Goal: Task Accomplishment & Management: Manage account settings

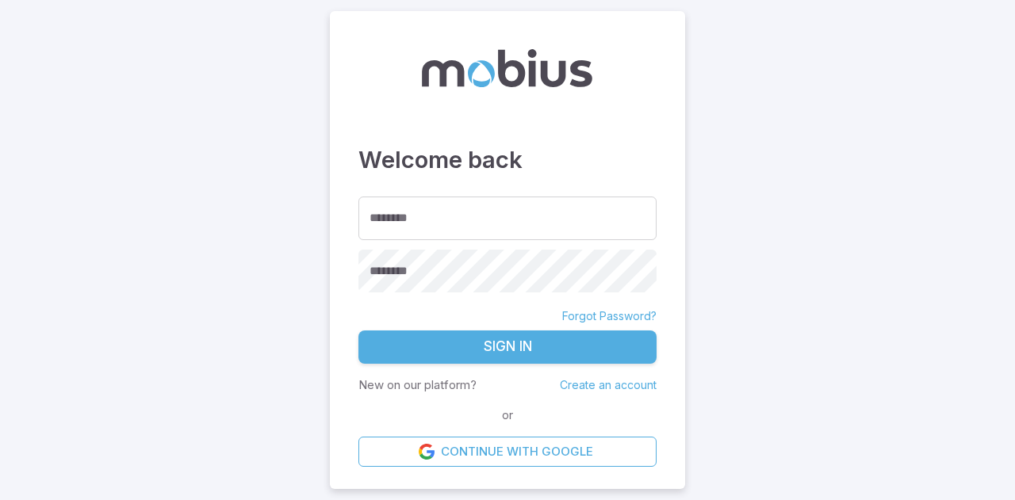
click at [612, 320] on link "Forgot Password?" at bounding box center [609, 317] width 94 height 16
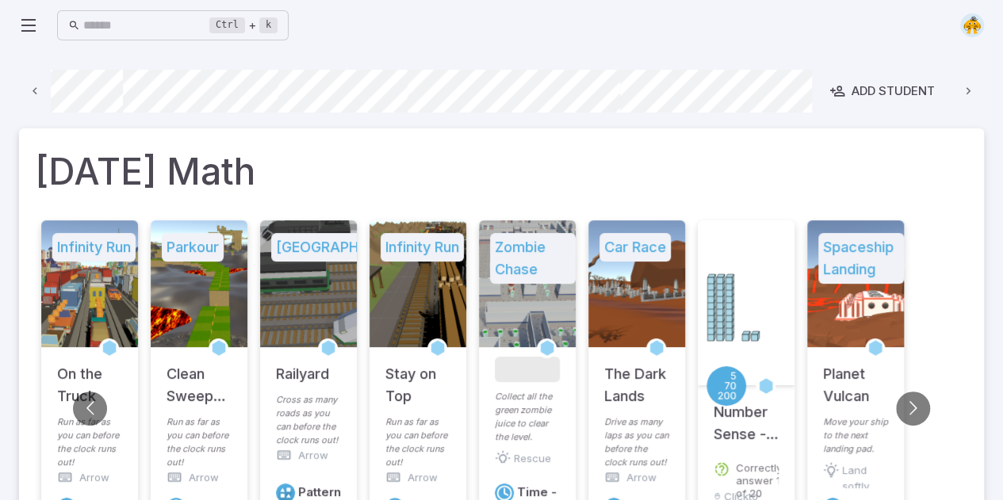
click at [84, 245] on h5 "Infinity Run" at bounding box center [93, 247] width 83 height 29
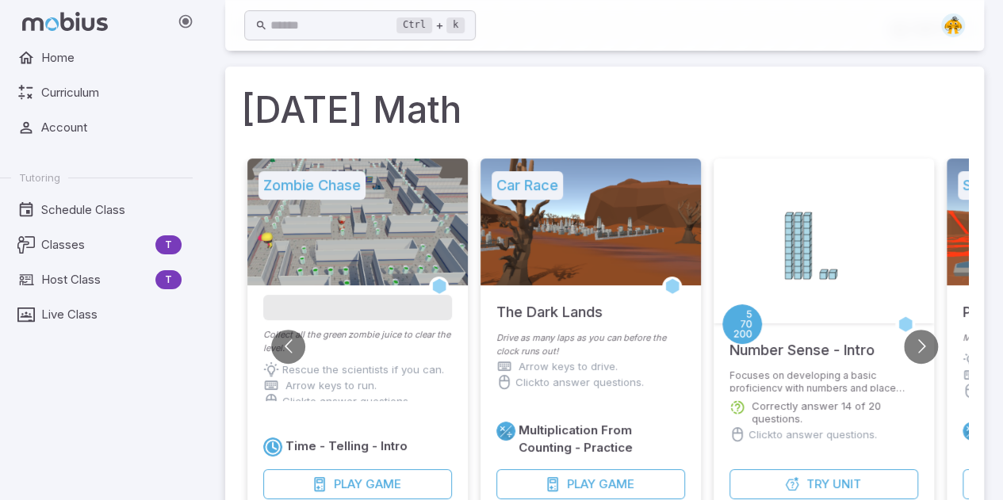
scroll to position [0, 786]
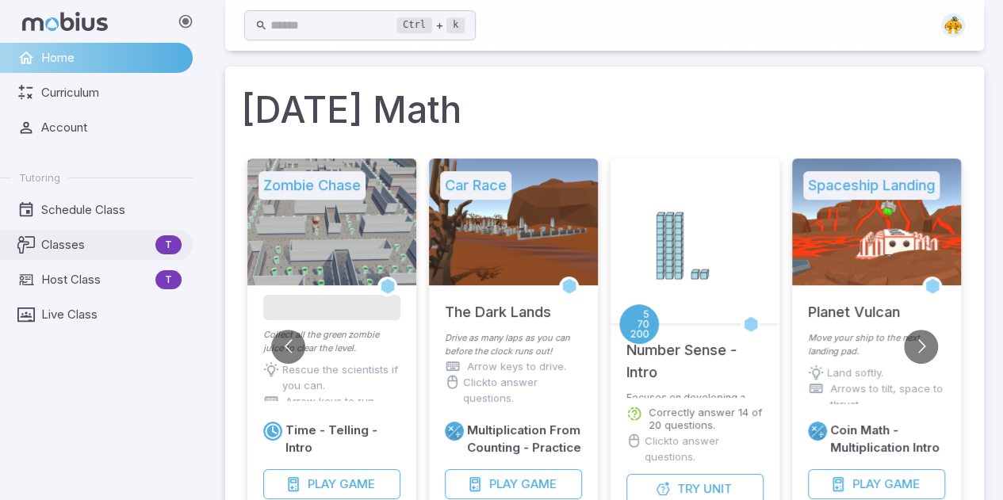
click at [78, 249] on span "Classes" at bounding box center [95, 244] width 108 height 17
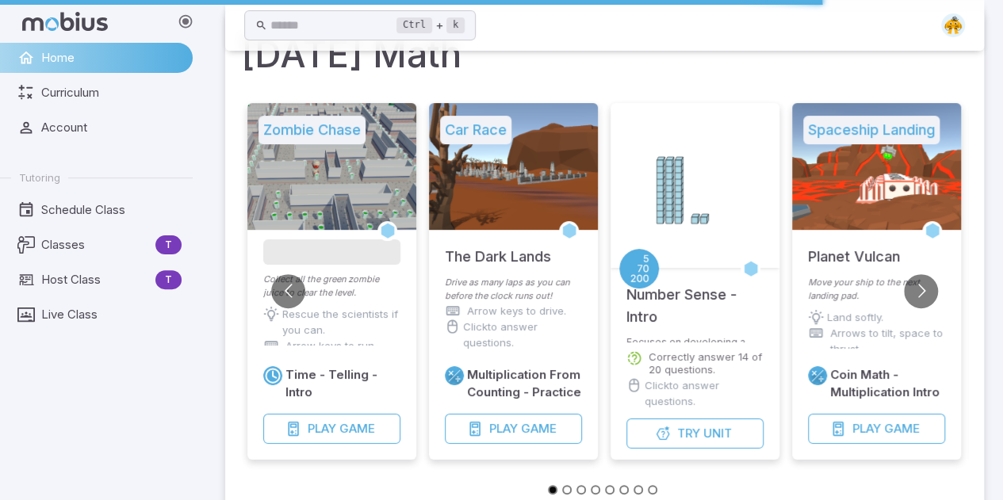
scroll to position [120, 0]
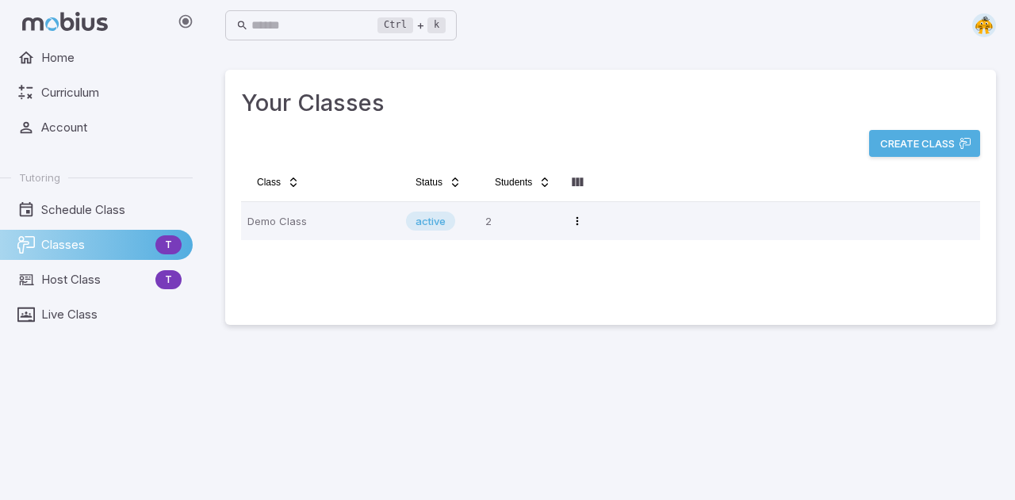
click at [397, 372] on main "Your Classes Create Class Class Status Students Demo Class active 2 Open menu" at bounding box center [610, 276] width 809 height 450
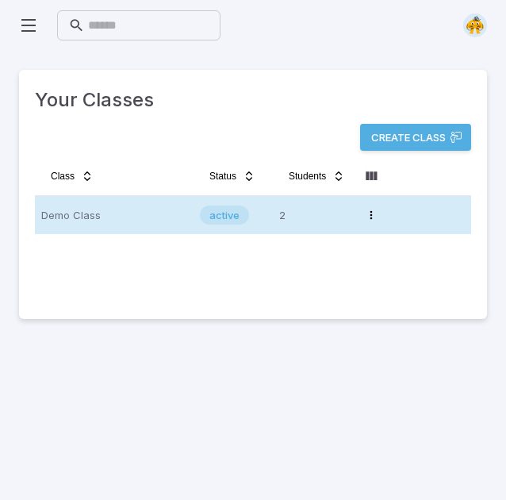
click at [75, 220] on p "Demo Class" at bounding box center [114, 214] width 146 height 25
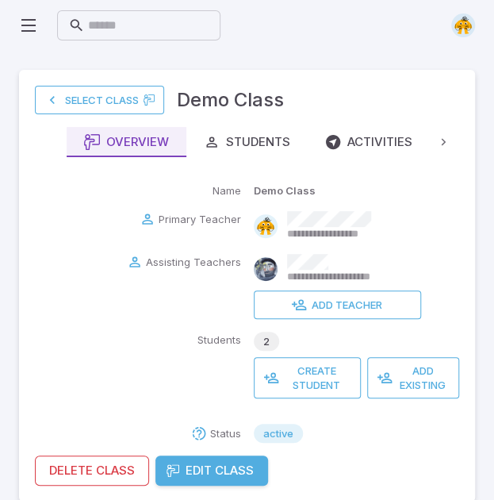
scroll to position [19, 0]
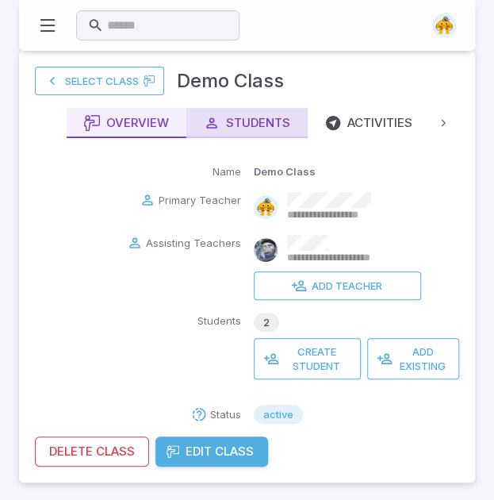
click at [238, 112] on button "Students" at bounding box center [246, 123] width 121 height 30
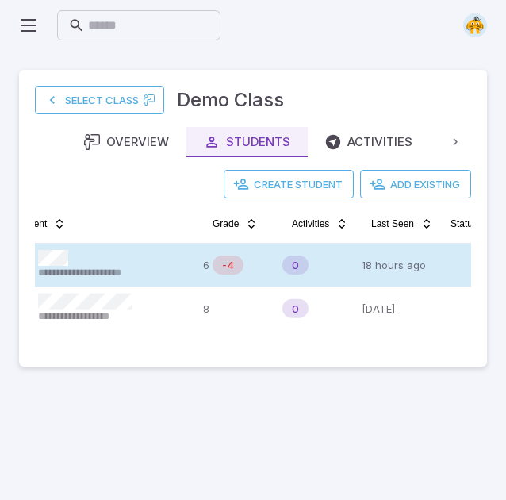
scroll to position [0, 40]
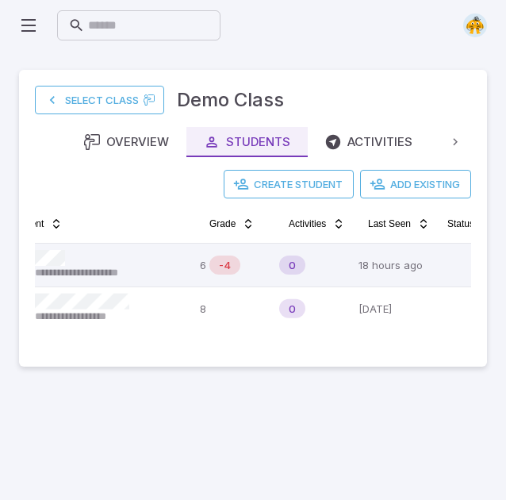
click at [451, 135] on icon at bounding box center [455, 142] width 15 height 15
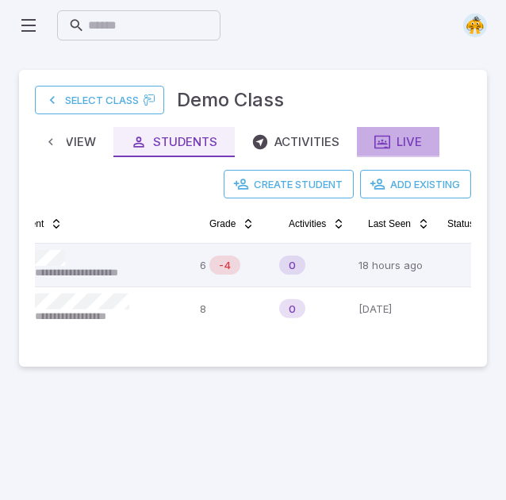
click at [393, 145] on div "Live" at bounding box center [398, 141] width 48 height 17
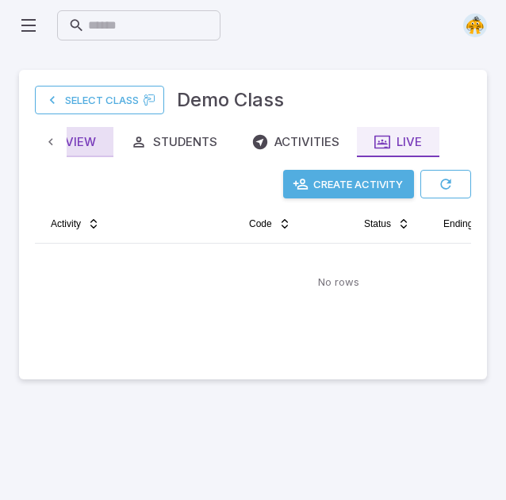
click at [96, 145] on button "Overview" at bounding box center [54, 142] width 120 height 30
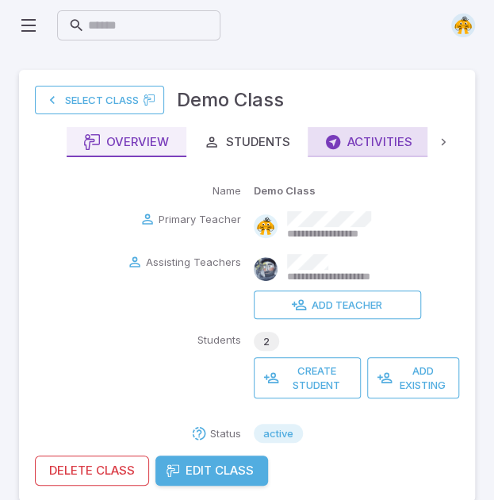
click at [389, 141] on div "Activities" at bounding box center [368, 141] width 87 height 17
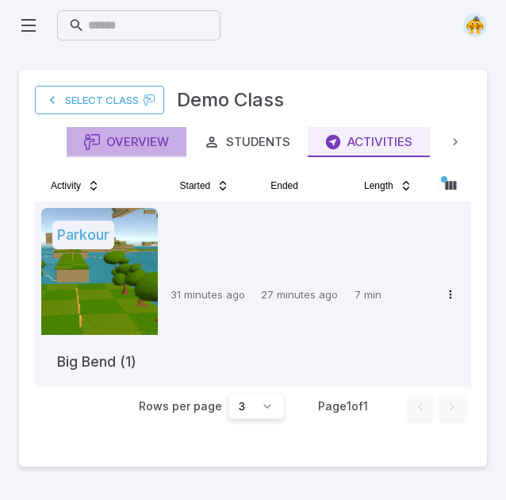
click at [144, 140] on div "Overview" at bounding box center [126, 141] width 85 height 17
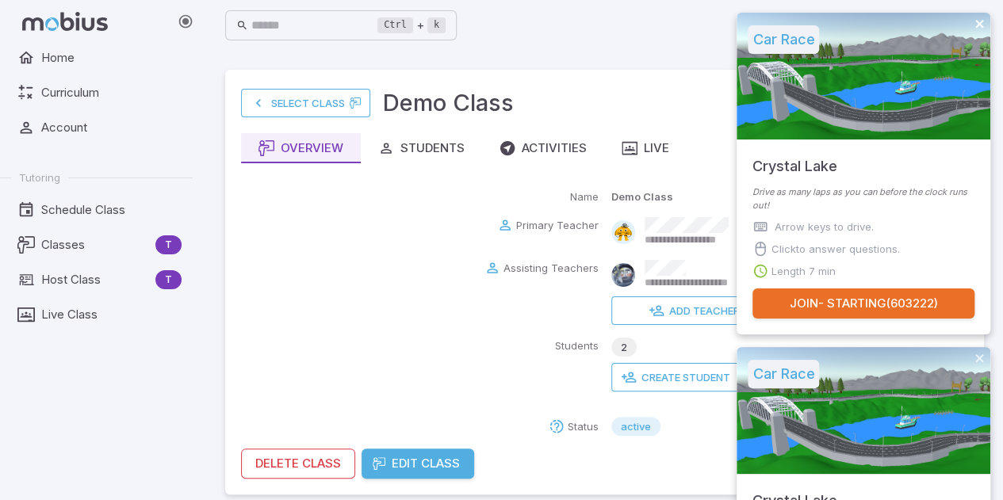
click at [980, 19] on icon "close" at bounding box center [980, 23] width 11 height 13
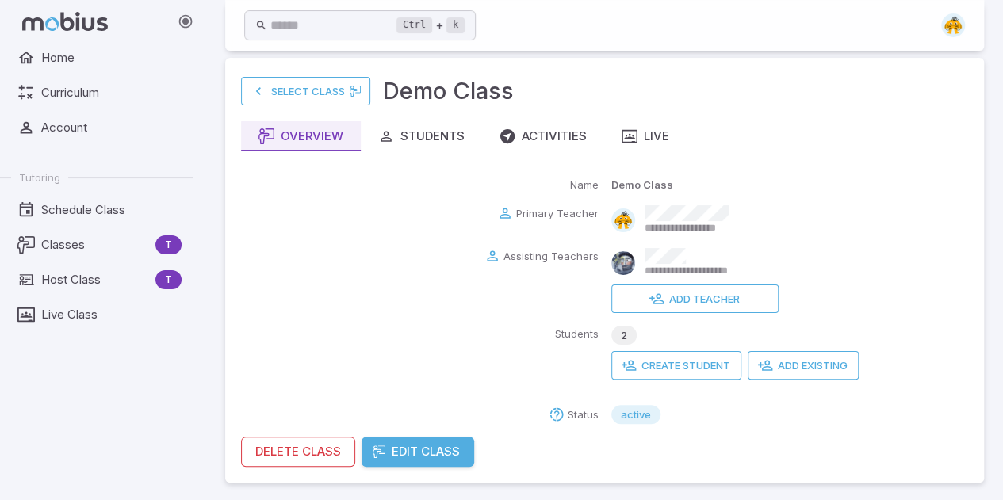
scroll to position [8, 0]
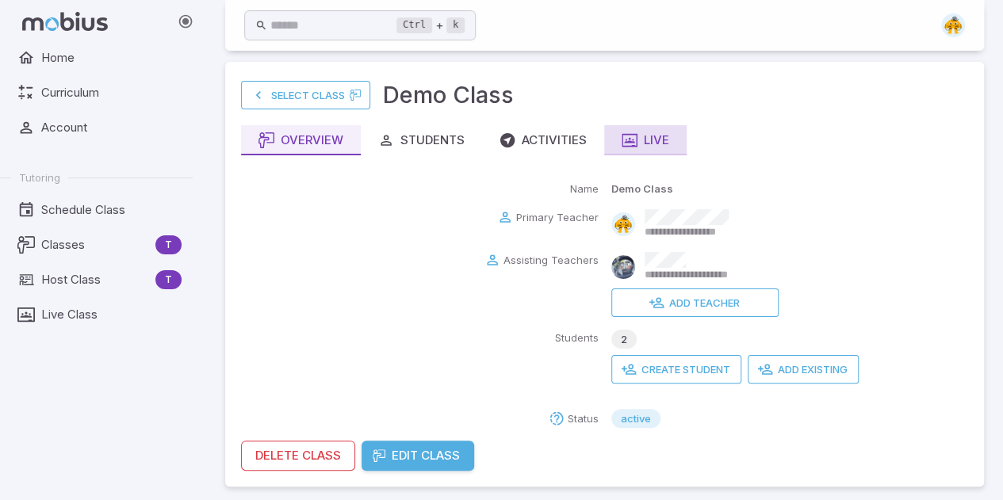
click at [660, 132] on div "Live" at bounding box center [646, 140] width 48 height 17
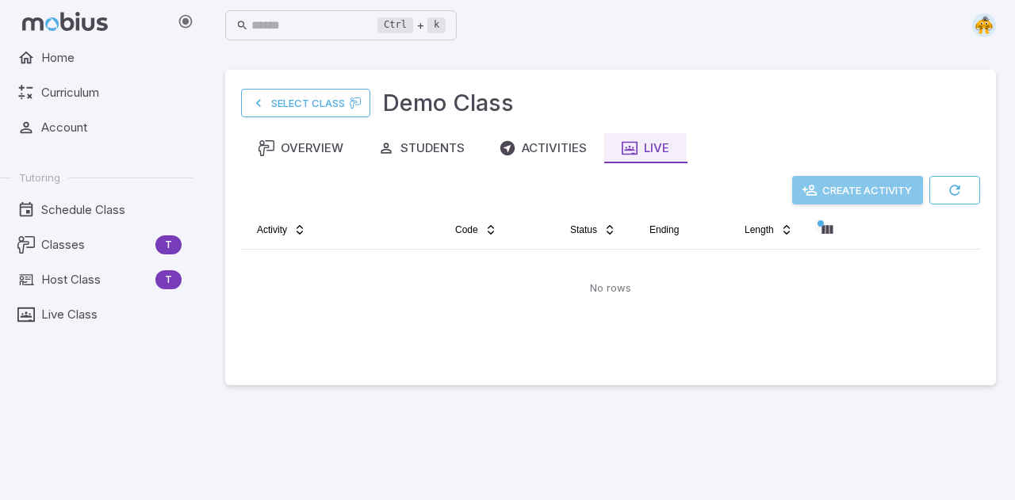
click at [855, 191] on button "Create Activity" at bounding box center [857, 190] width 131 height 29
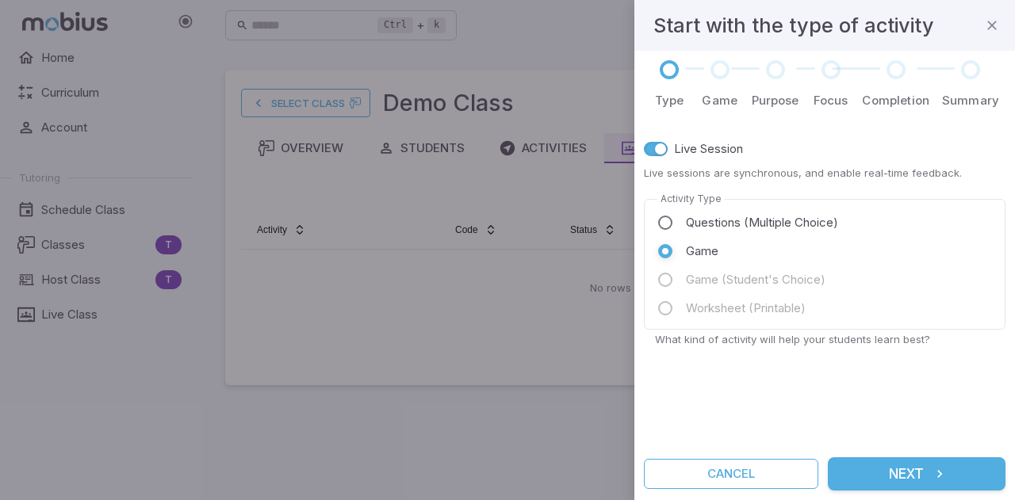
click at [921, 477] on button "Next" at bounding box center [917, 474] width 178 height 33
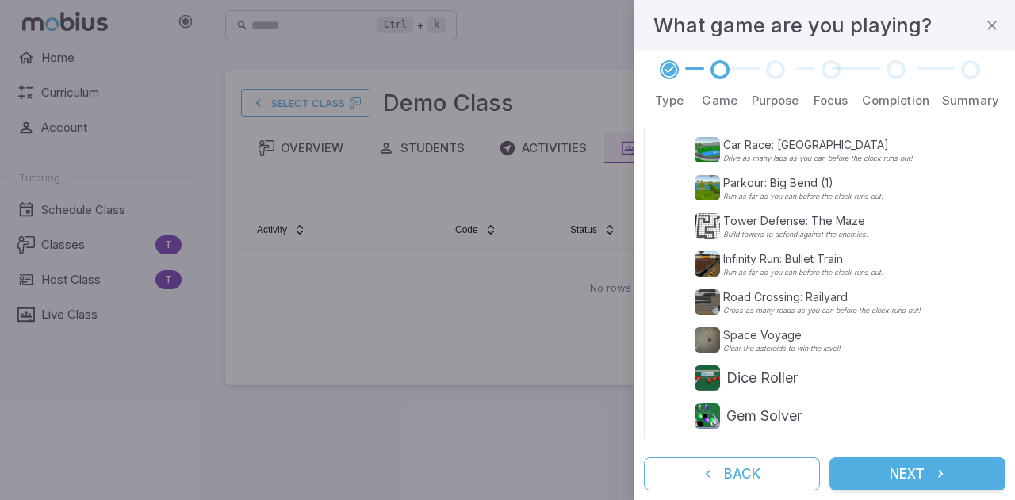
scroll to position [101, 0]
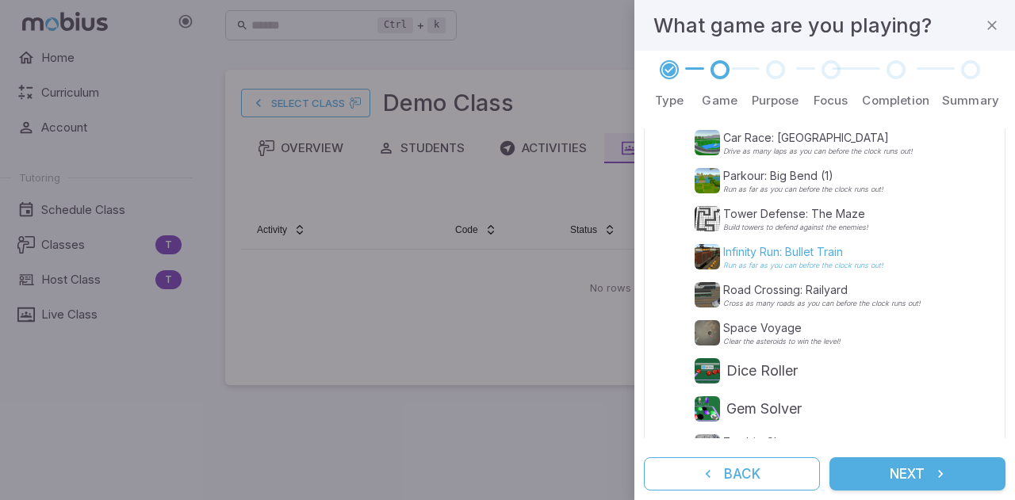
click at [823, 253] on p "Infinity Run: Bullet Train" at bounding box center [803, 252] width 160 height 16
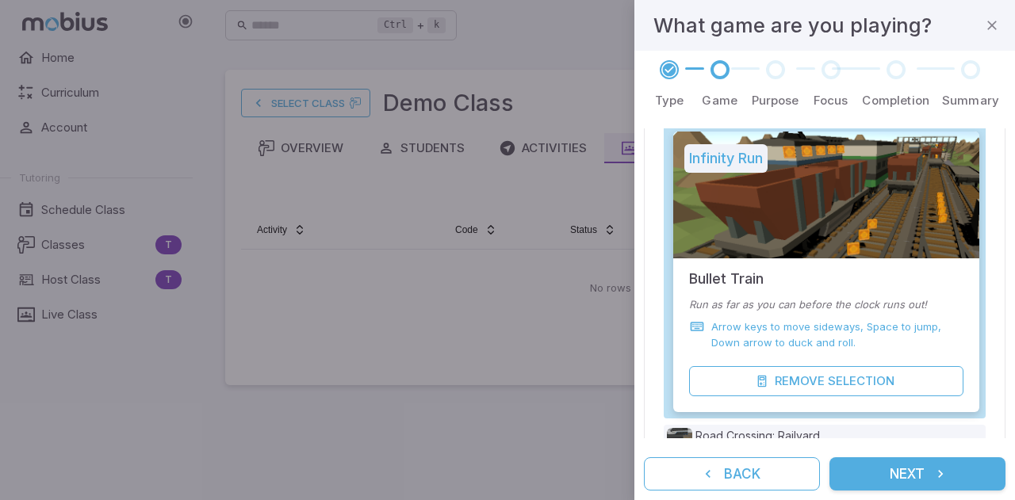
scroll to position [250, 0]
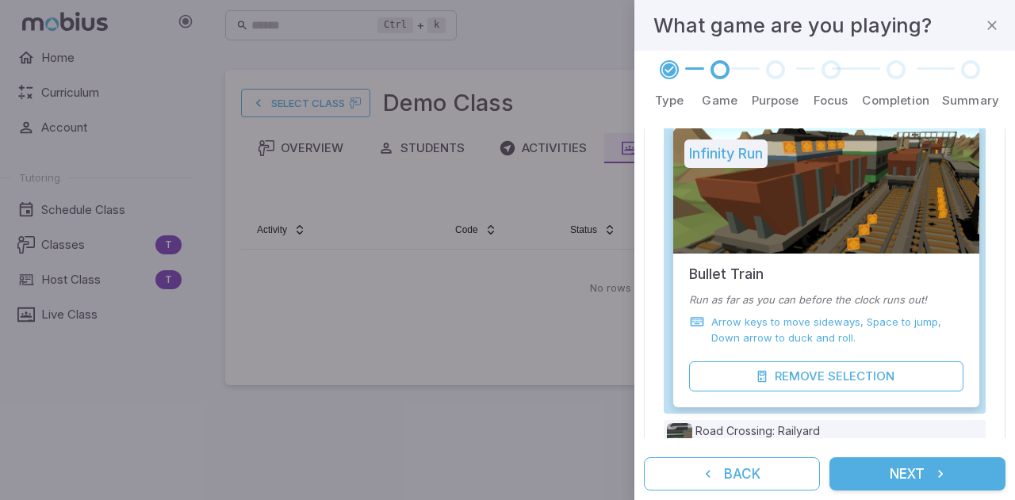
click at [926, 474] on button "Next" at bounding box center [918, 474] width 176 height 33
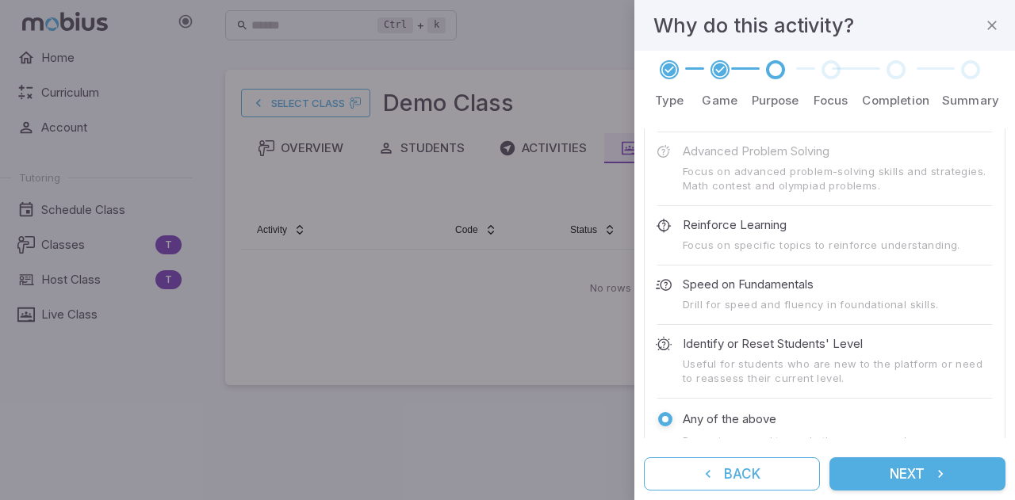
scroll to position [111, 0]
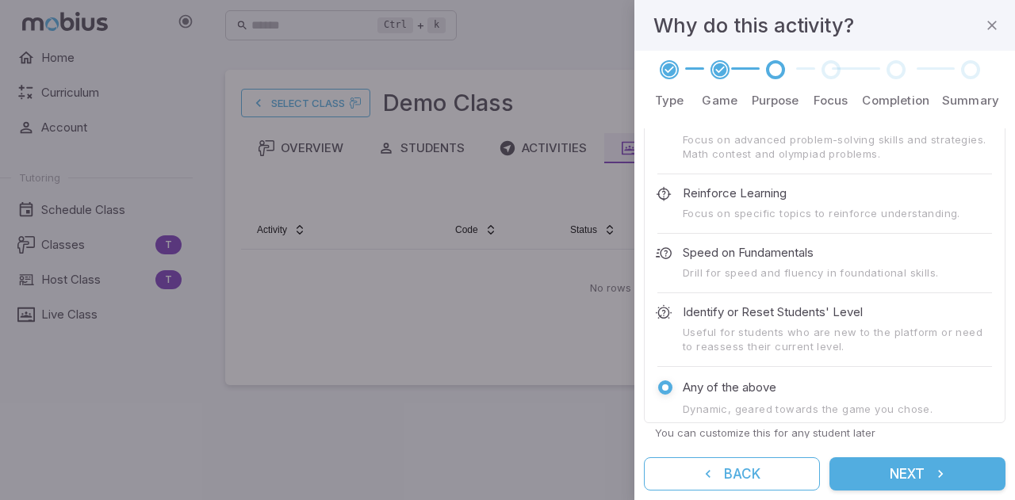
click at [911, 467] on button "Next" at bounding box center [918, 474] width 176 height 33
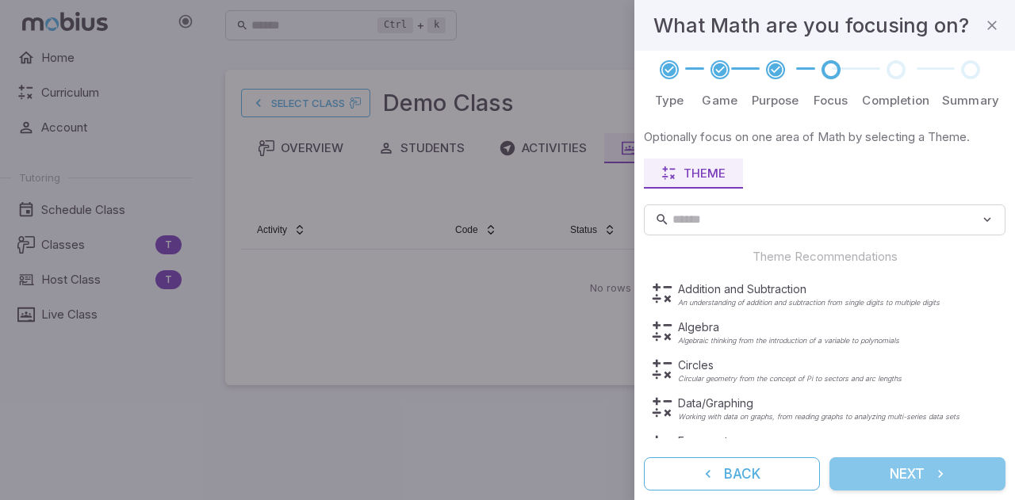
click at [899, 470] on button "Next" at bounding box center [918, 474] width 176 height 33
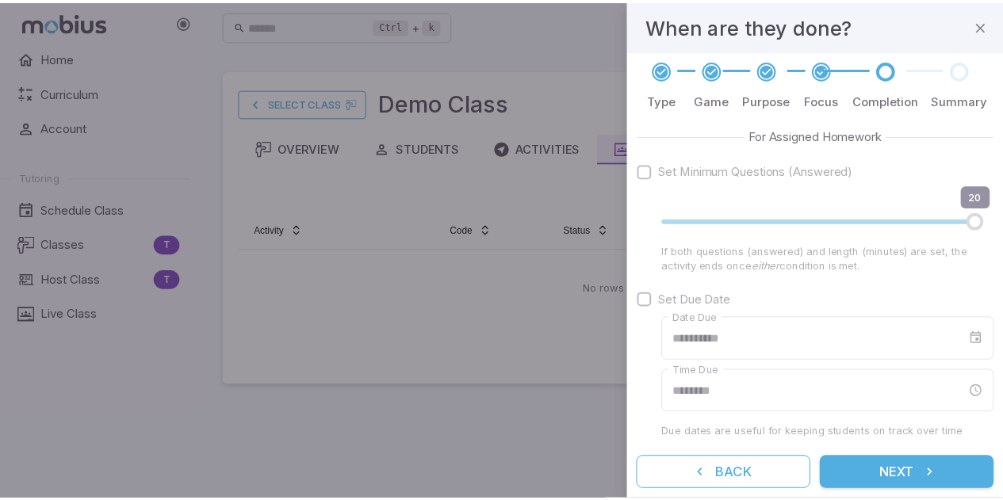
scroll to position [0, 0]
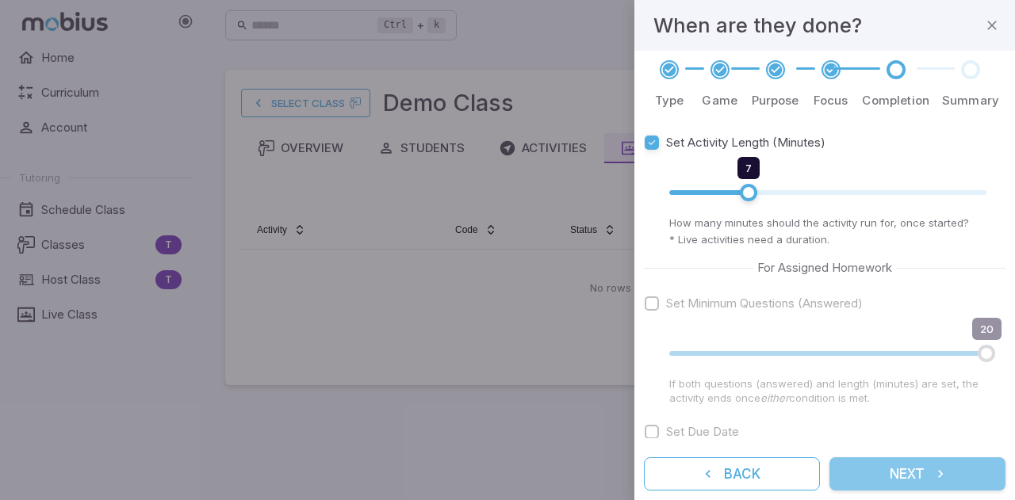
click at [926, 470] on button "Next" at bounding box center [918, 474] width 176 height 33
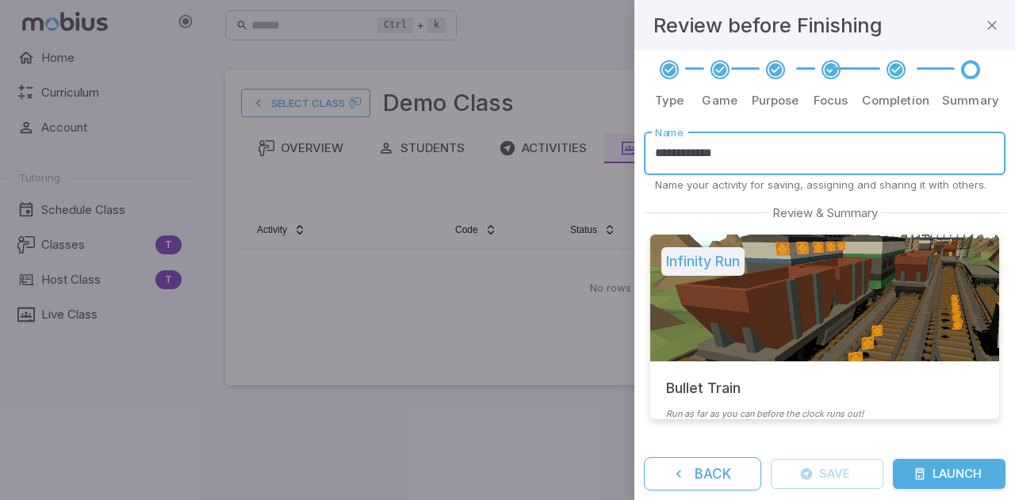
drag, startPoint x: 750, startPoint y: 156, endPoint x: 687, endPoint y: 158, distance: 62.7
click at [687, 158] on input "**********" at bounding box center [825, 154] width 362 height 44
click at [708, 208] on div "Review & Summary" at bounding box center [825, 213] width 362 height 17
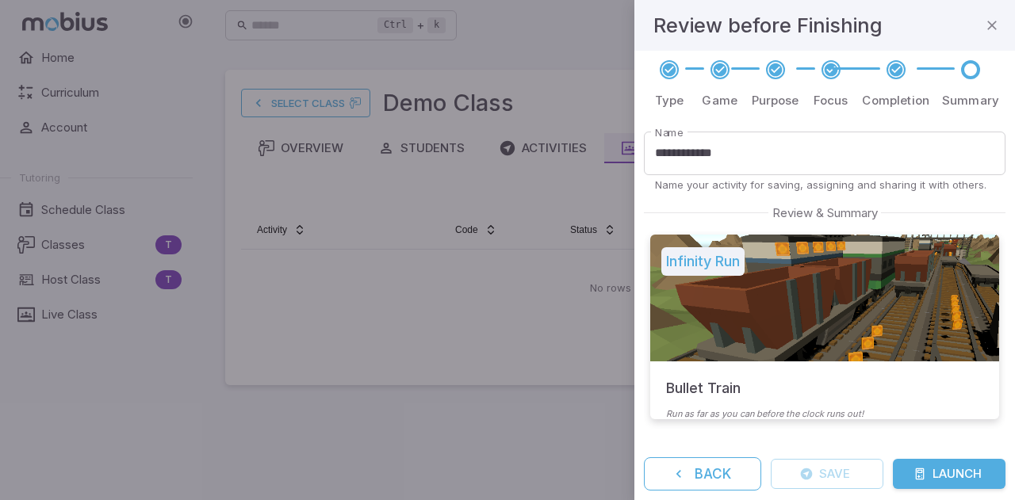
click at [978, 478] on button "Launch" at bounding box center [949, 474] width 113 height 30
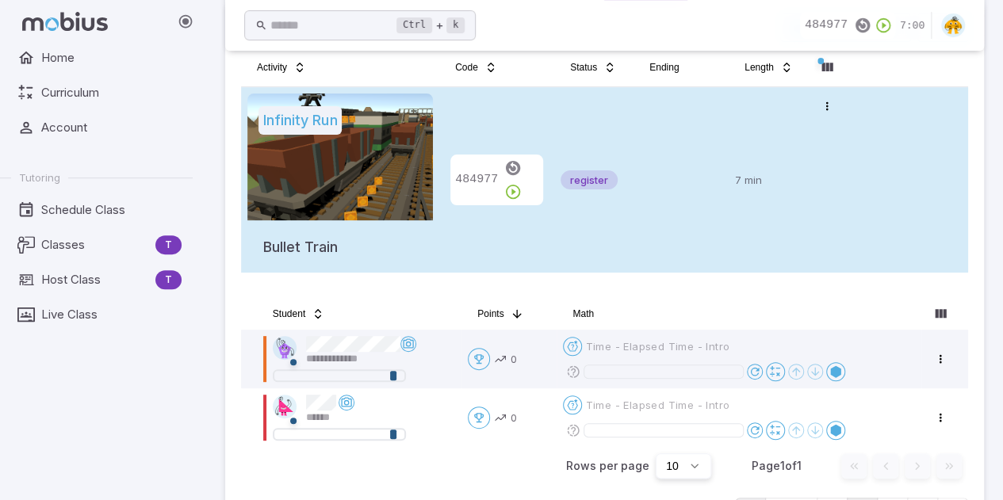
scroll to position [143, 0]
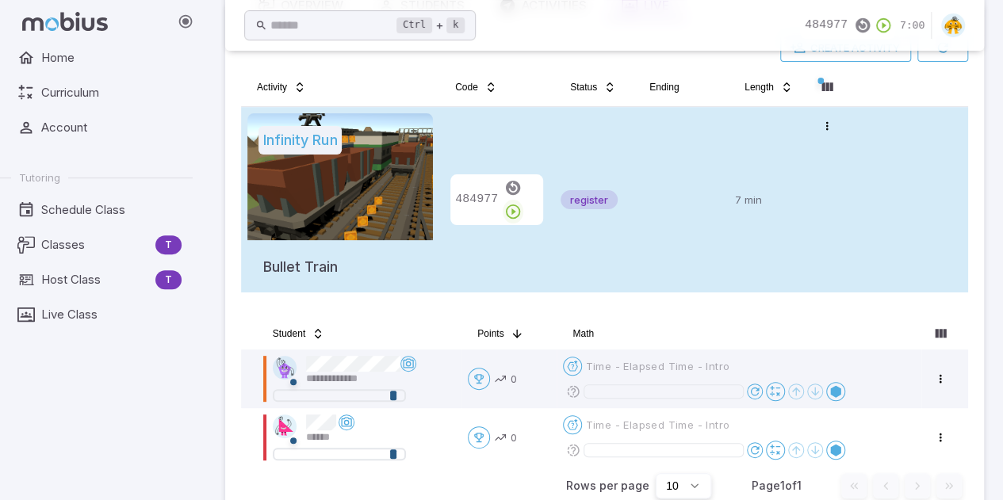
click at [522, 204] on icon "button" at bounding box center [512, 211] width 17 height 17
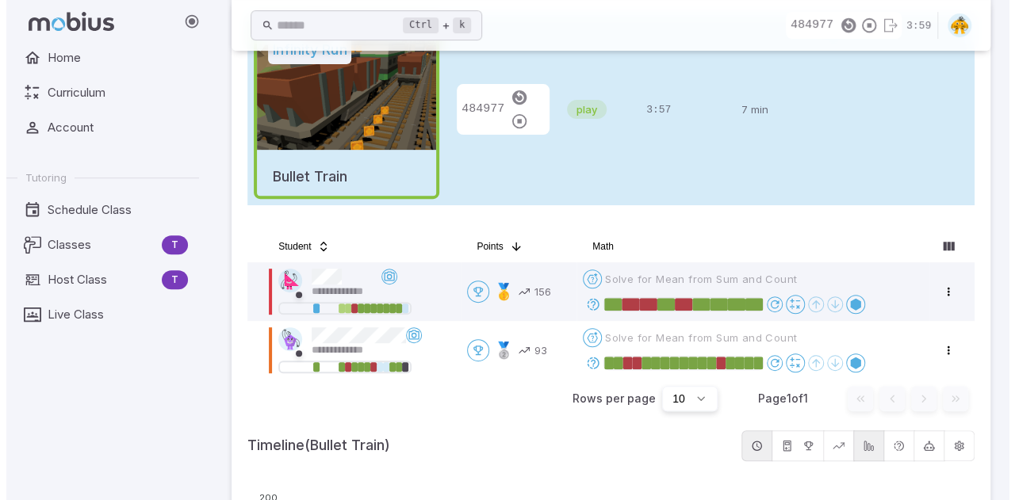
scroll to position [228, 0]
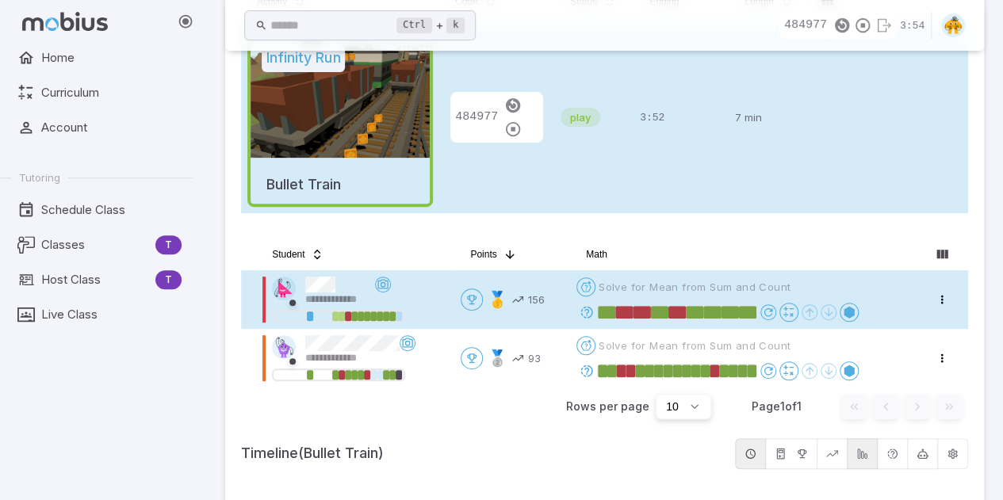
click at [590, 312] on icon at bounding box center [587, 312] width 14 height 14
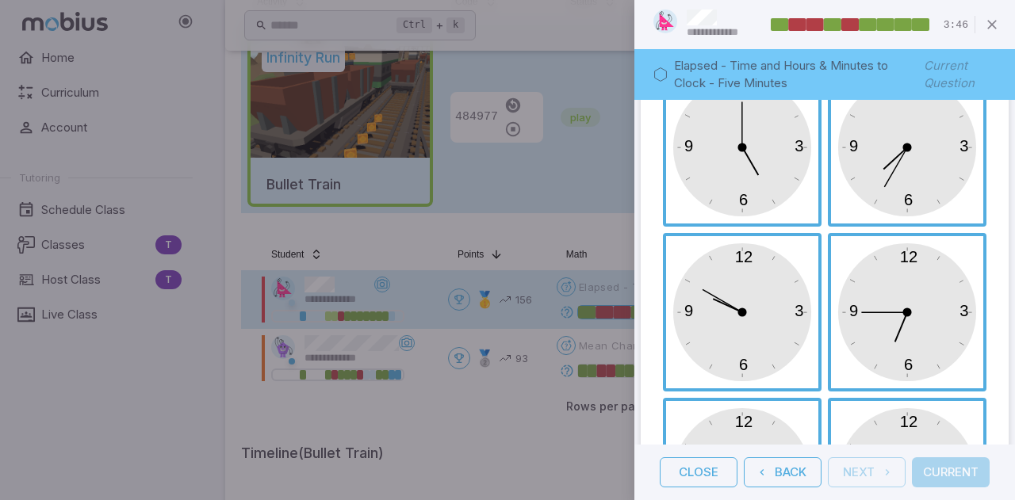
scroll to position [0, 0]
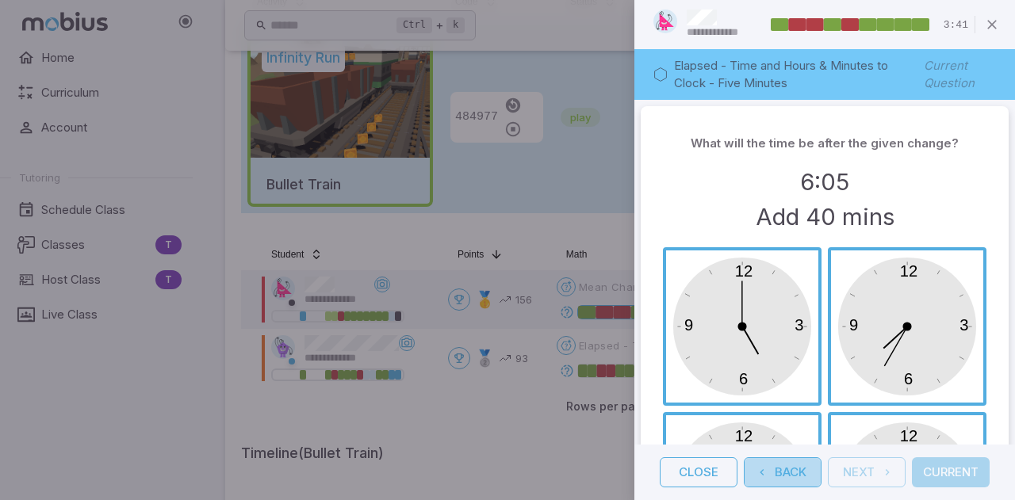
click at [790, 471] on button "Back" at bounding box center [783, 473] width 78 height 30
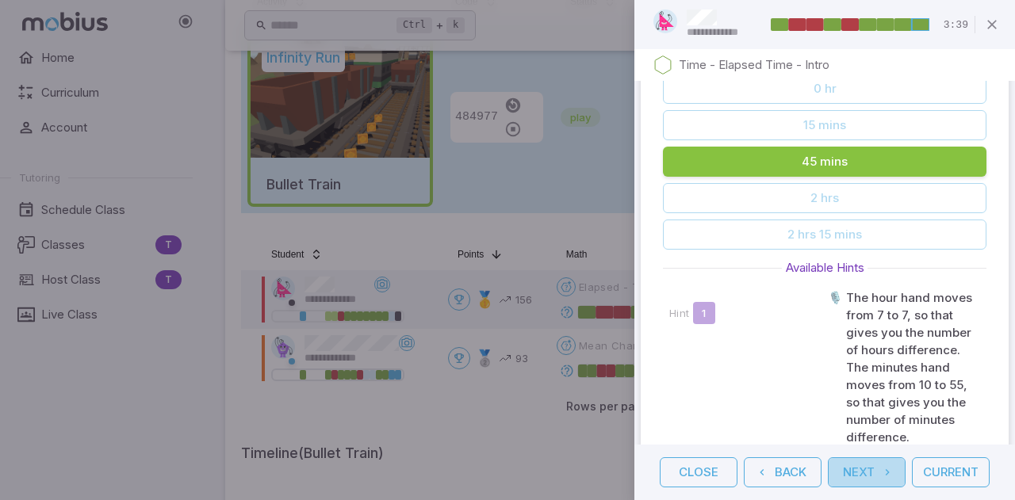
click at [863, 477] on button "Next" at bounding box center [867, 473] width 78 height 30
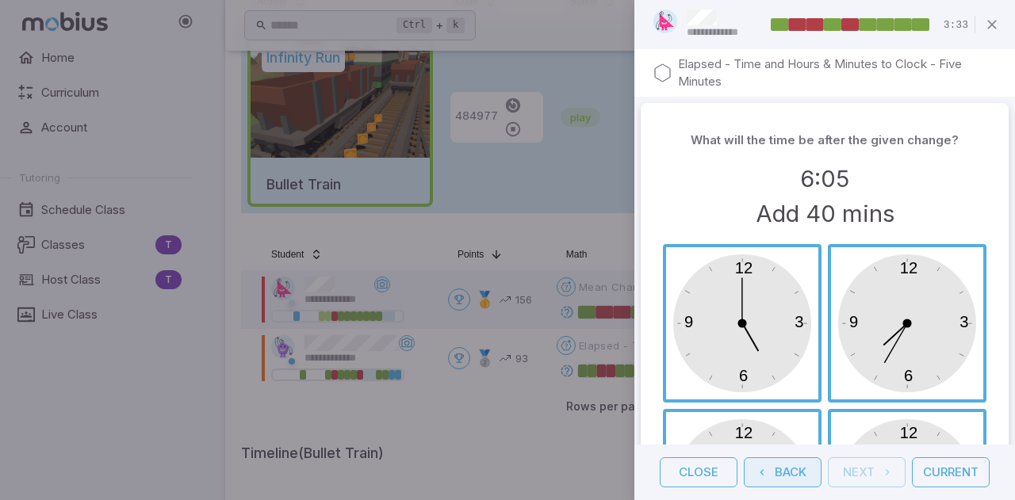
click at [776, 477] on button "Back" at bounding box center [783, 473] width 78 height 30
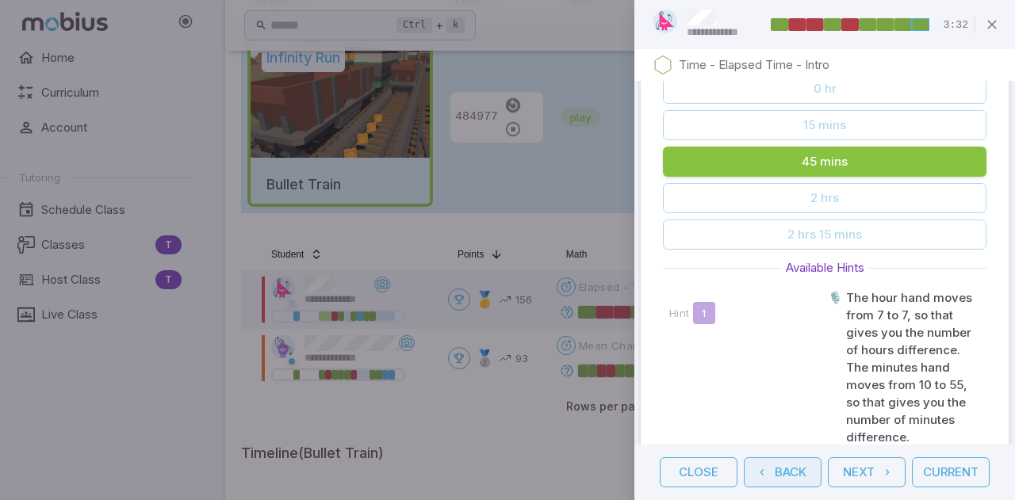
click at [776, 477] on button "Back" at bounding box center [783, 473] width 78 height 30
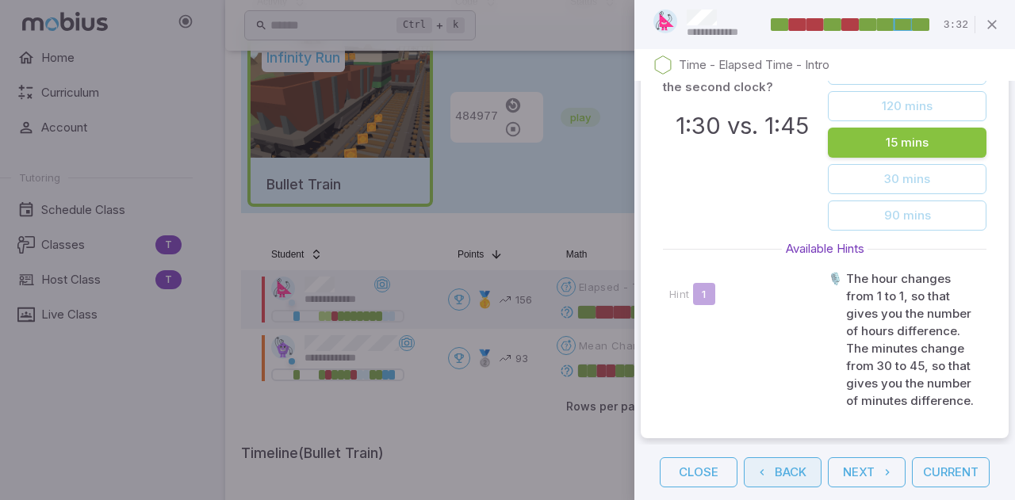
scroll to position [19, 0]
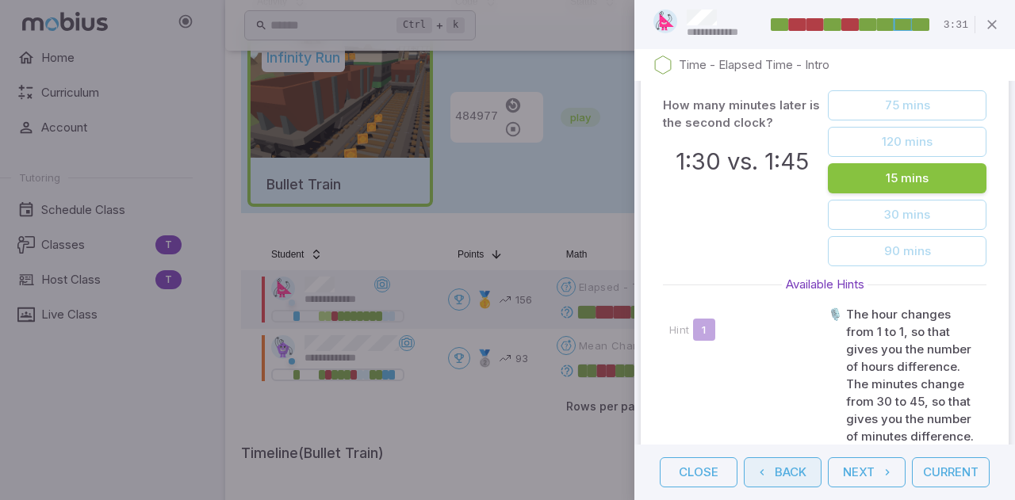
click at [776, 477] on button "Back" at bounding box center [783, 473] width 78 height 30
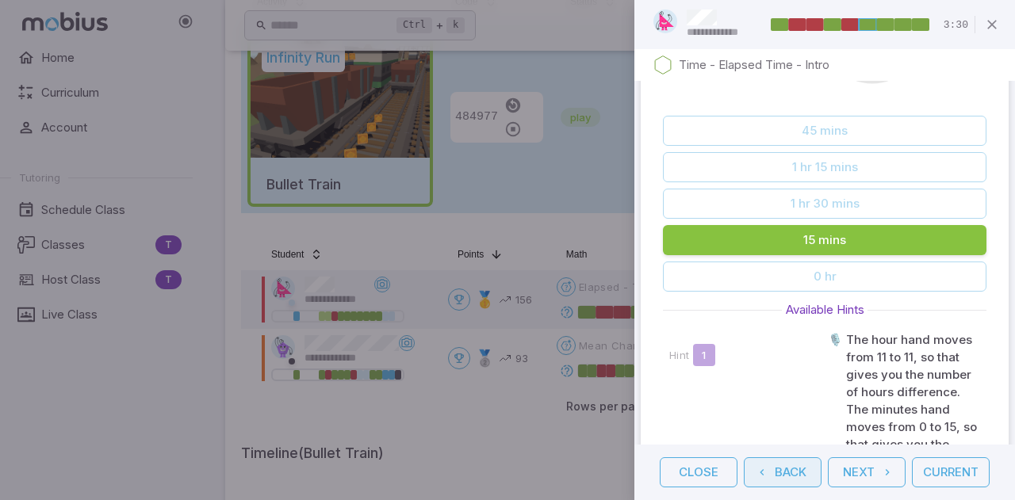
click at [776, 477] on button "Back" at bounding box center [783, 473] width 78 height 30
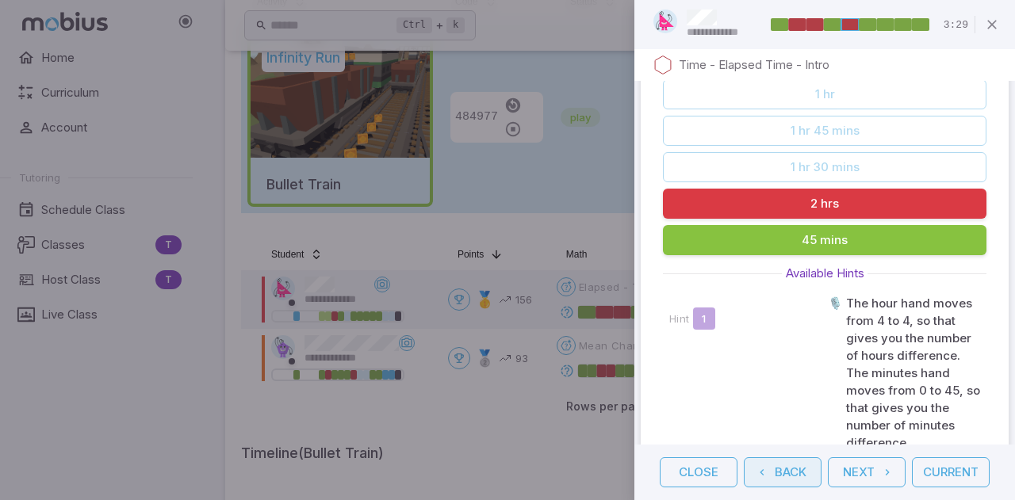
scroll to position [332, 0]
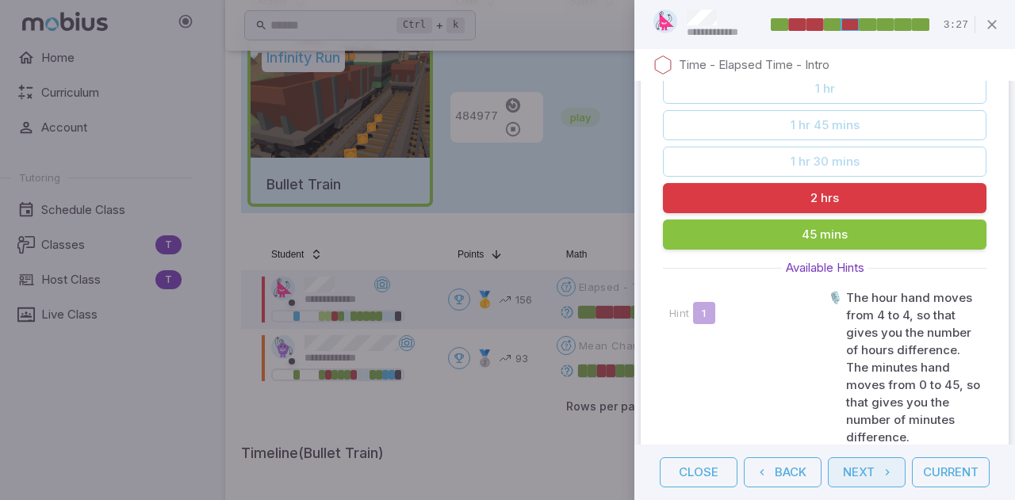
click at [868, 475] on button "Next" at bounding box center [867, 473] width 78 height 30
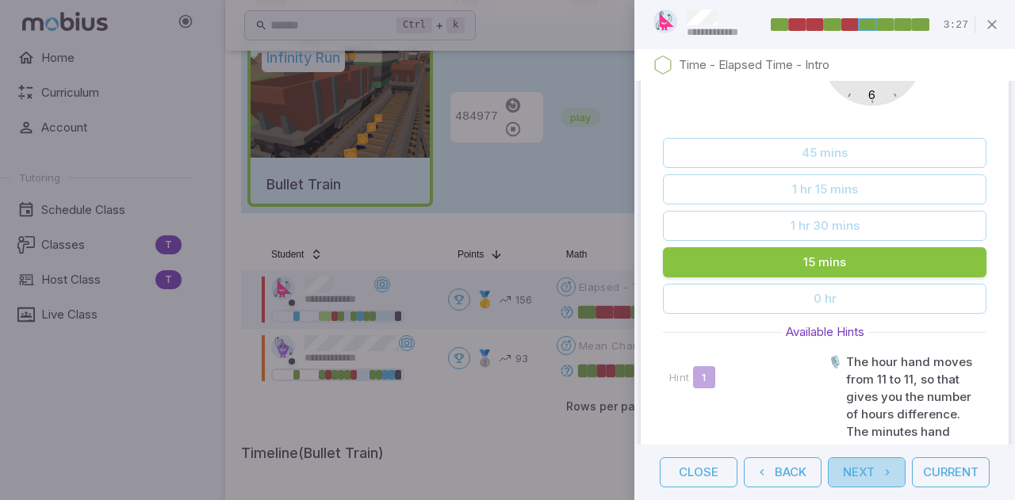
click at [868, 475] on button "Next" at bounding box center [867, 473] width 78 height 30
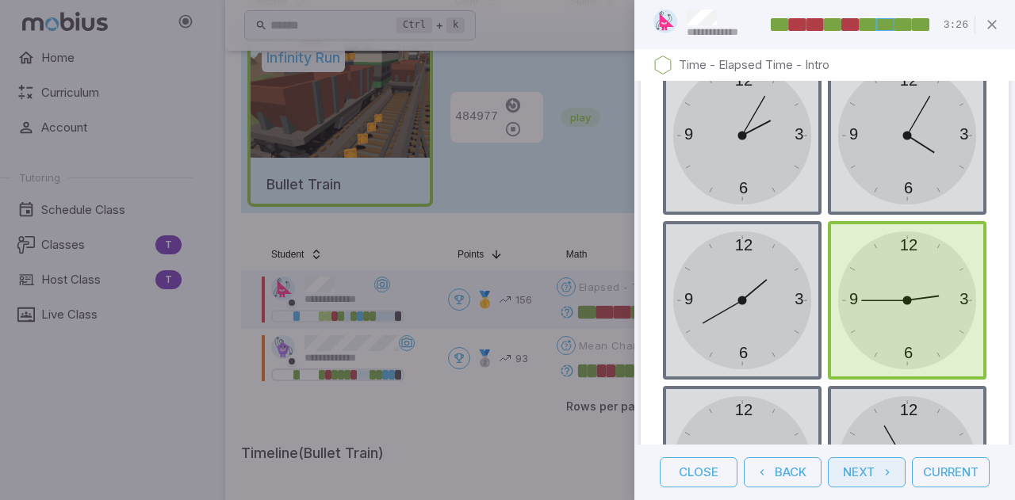
click at [868, 475] on button "Next" at bounding box center [867, 473] width 78 height 30
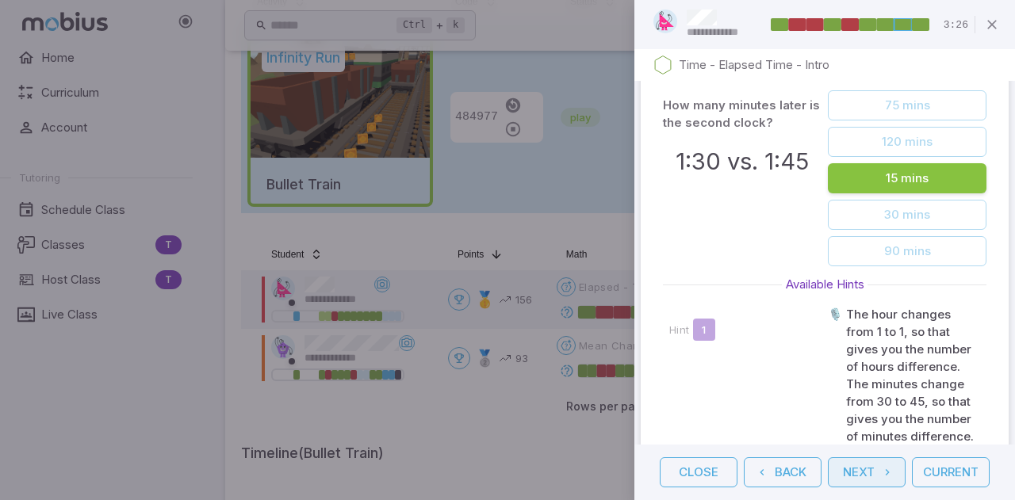
click at [868, 475] on button "Next" at bounding box center [867, 473] width 78 height 30
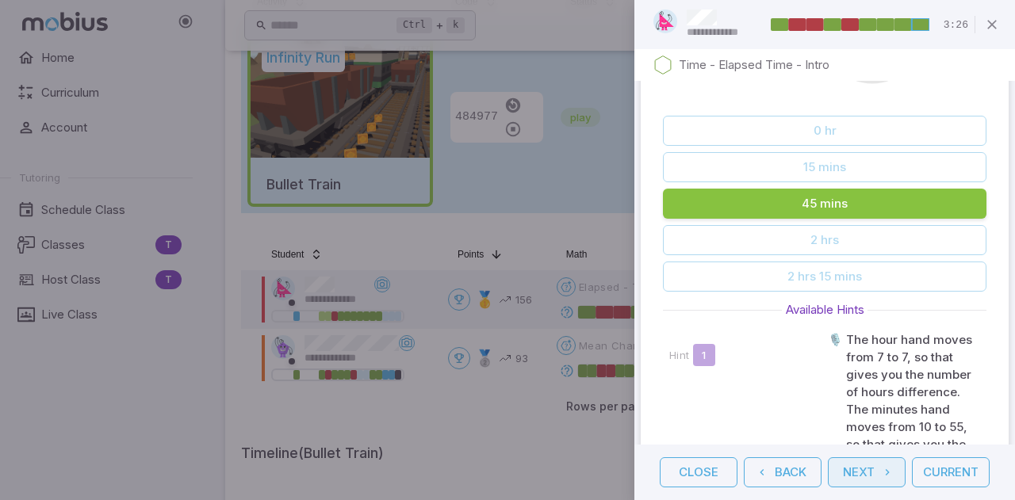
click at [868, 475] on button "Next" at bounding box center [867, 473] width 78 height 30
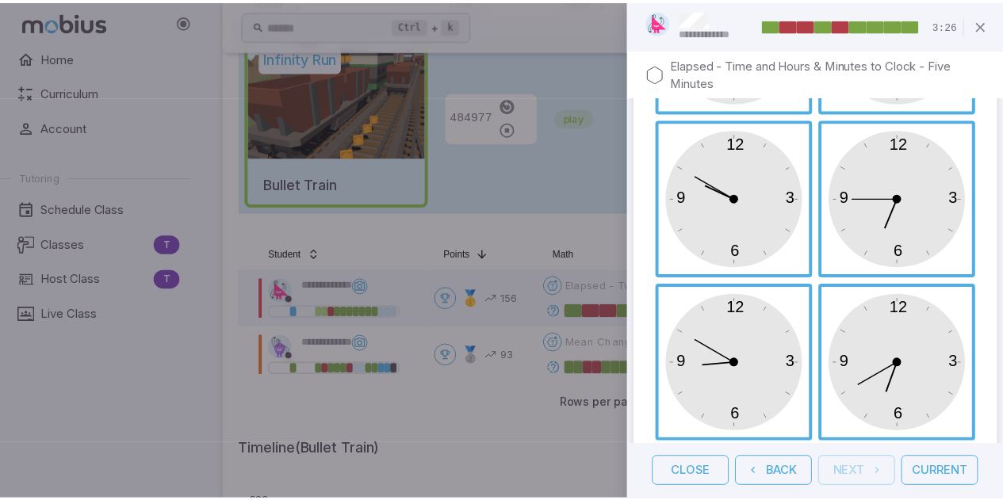
scroll to position [297, 0]
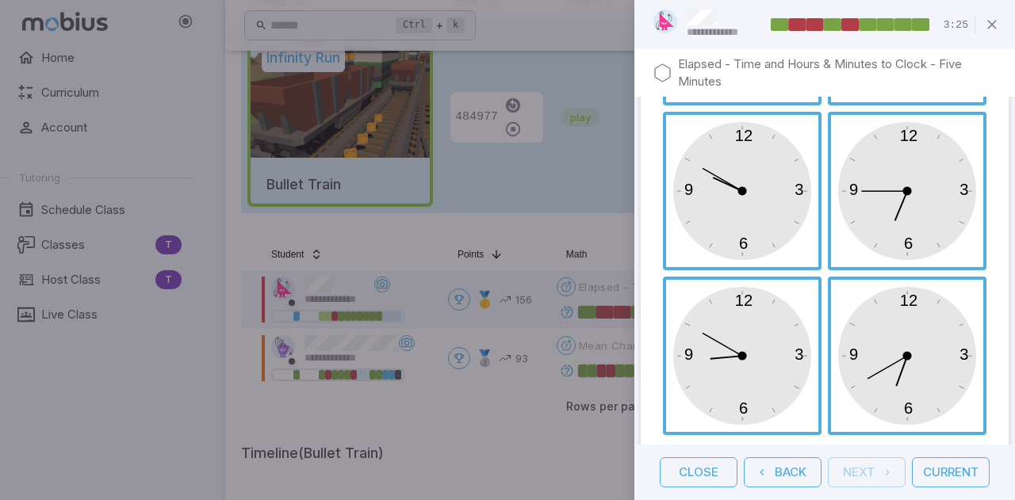
click at [868, 475] on div "Close Back Next Current" at bounding box center [825, 473] width 381 height 56
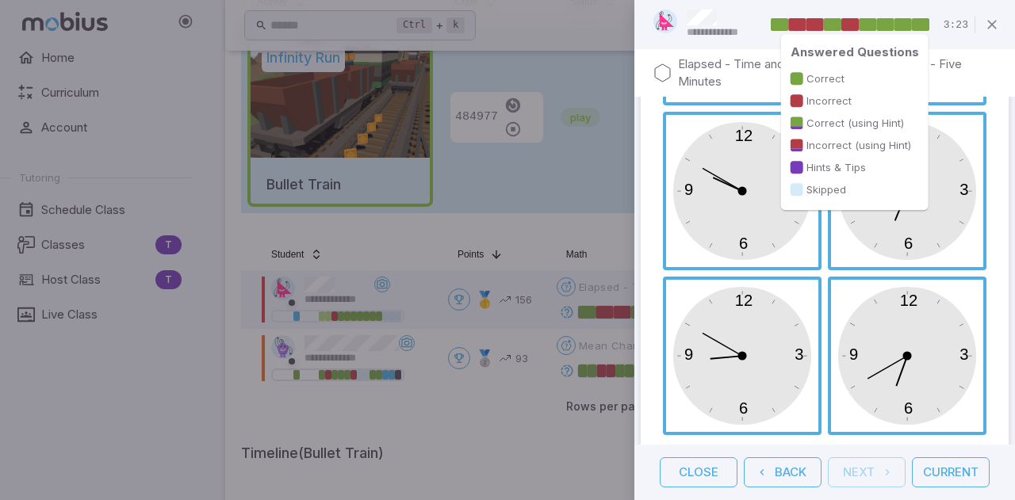
click at [833, 25] on rect at bounding box center [831, 24] width 17 height 13
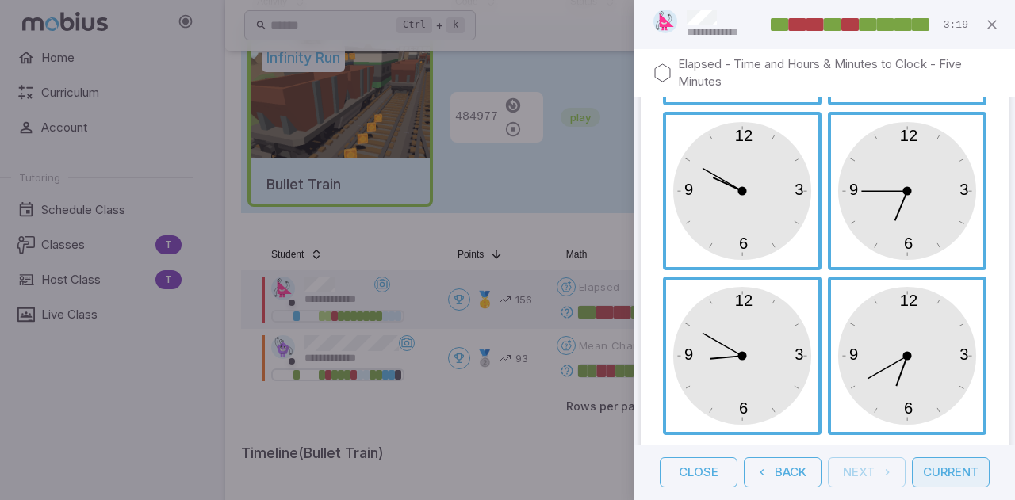
click at [953, 466] on button "Current" at bounding box center [951, 473] width 78 height 30
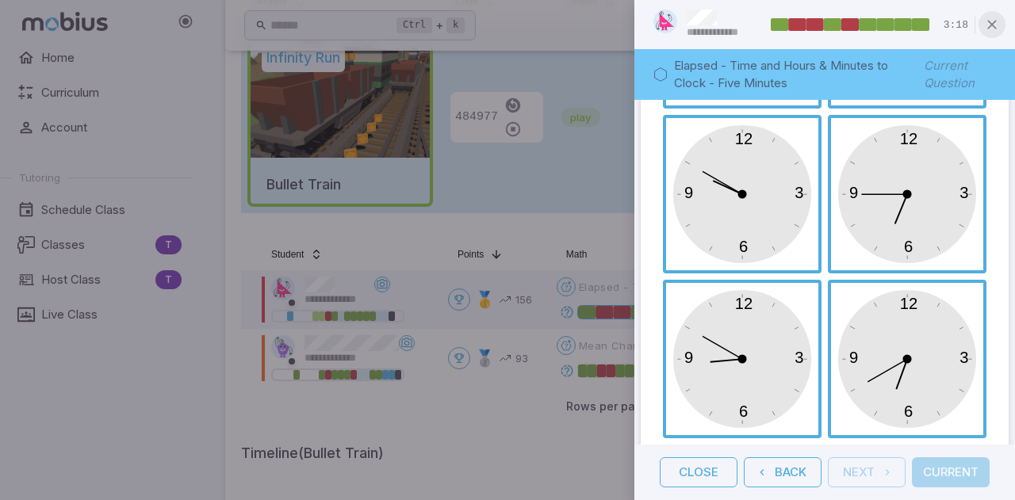
click at [991, 23] on icon "button" at bounding box center [992, 25] width 16 height 16
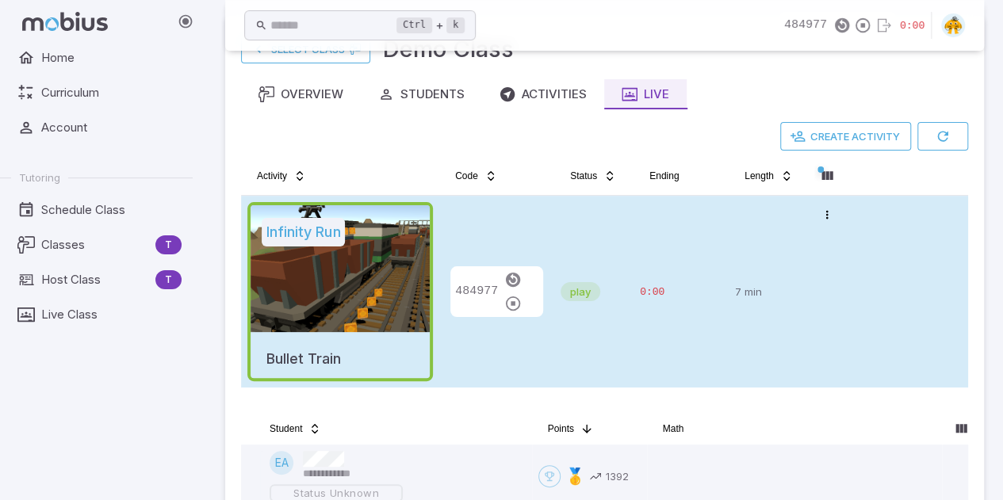
scroll to position [46, 0]
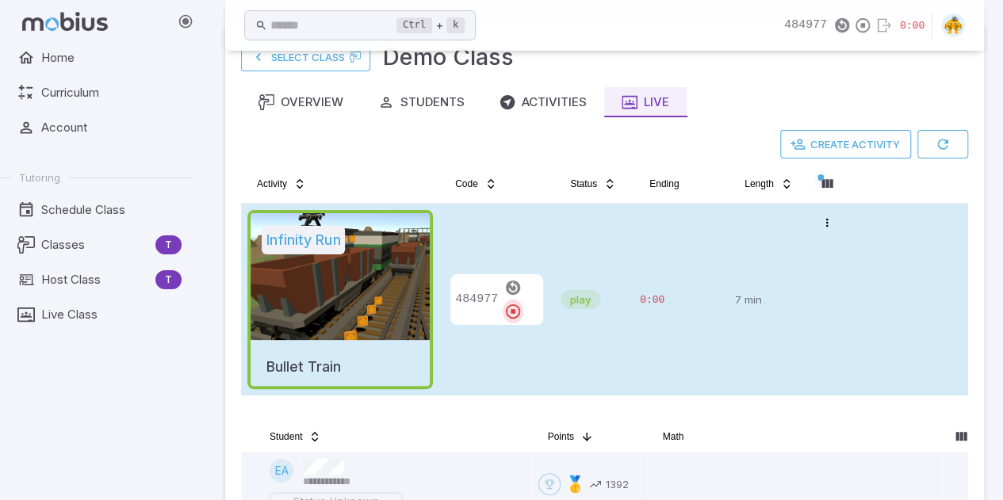
click at [522, 303] on icon "button" at bounding box center [512, 311] width 17 height 17
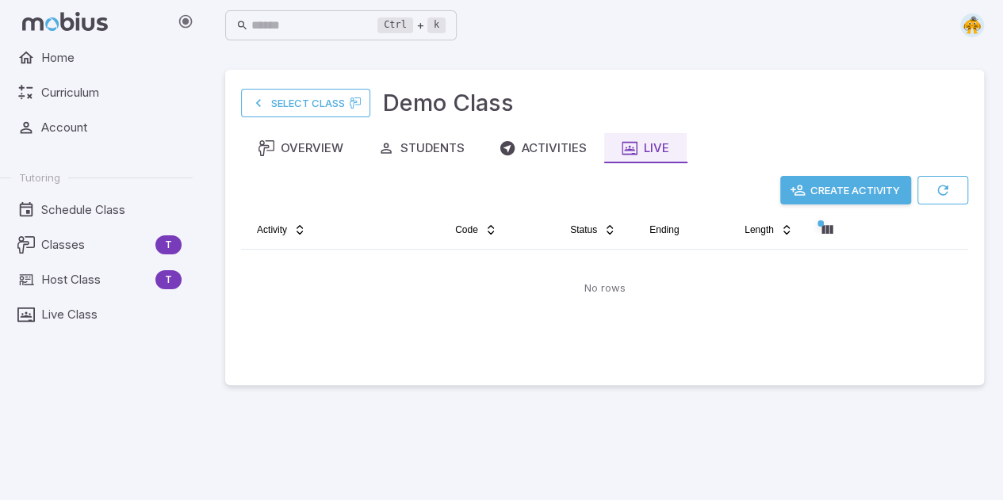
scroll to position [0, 0]
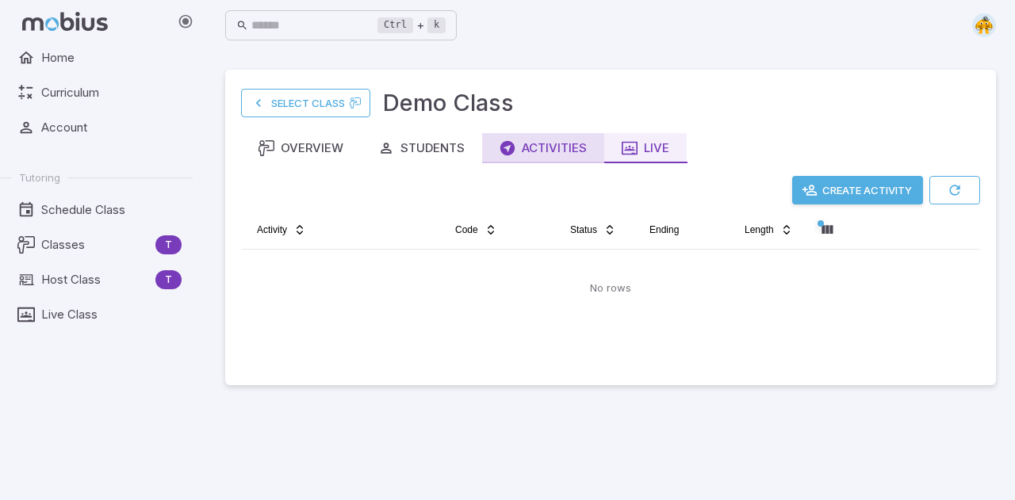
click at [539, 145] on div "Activities" at bounding box center [543, 148] width 87 height 17
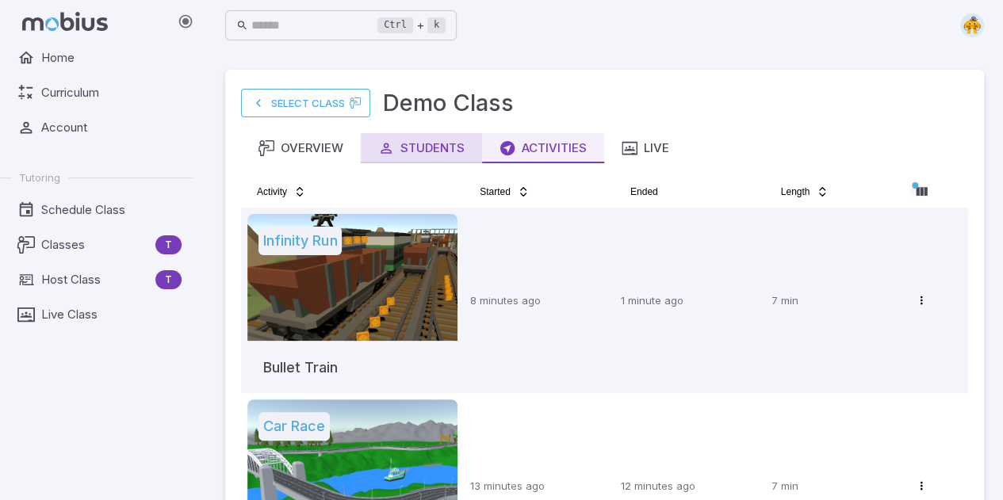
click at [401, 144] on div "Students" at bounding box center [421, 148] width 86 height 17
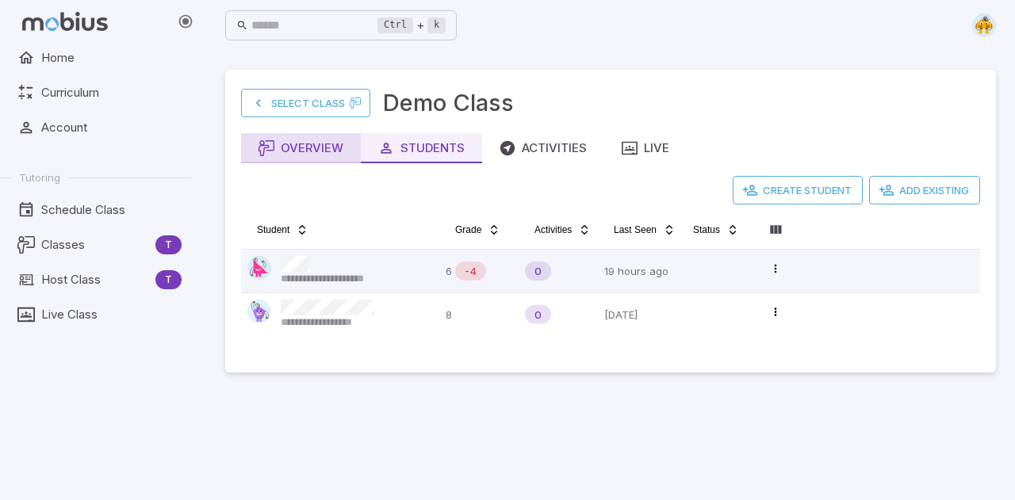
click at [320, 155] on div "Overview" at bounding box center [301, 148] width 85 height 17
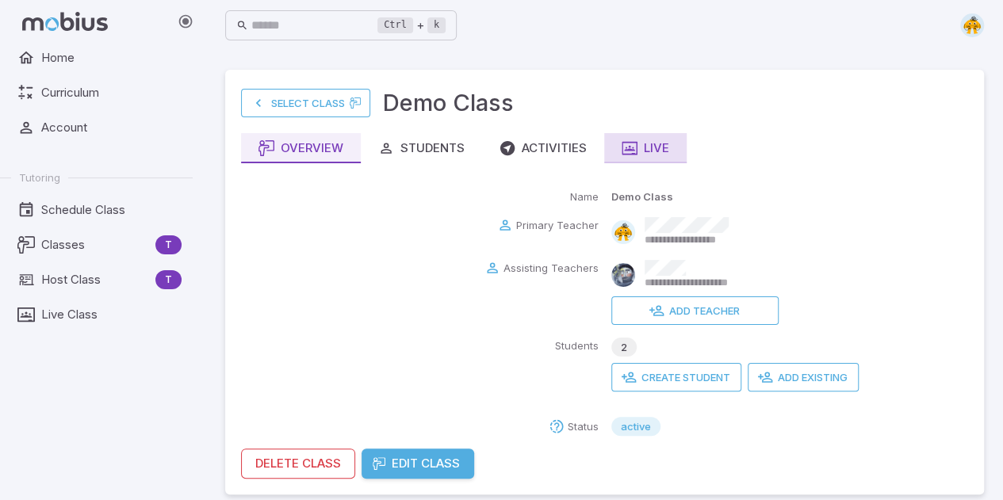
click at [655, 157] on button "Live" at bounding box center [645, 148] width 82 height 30
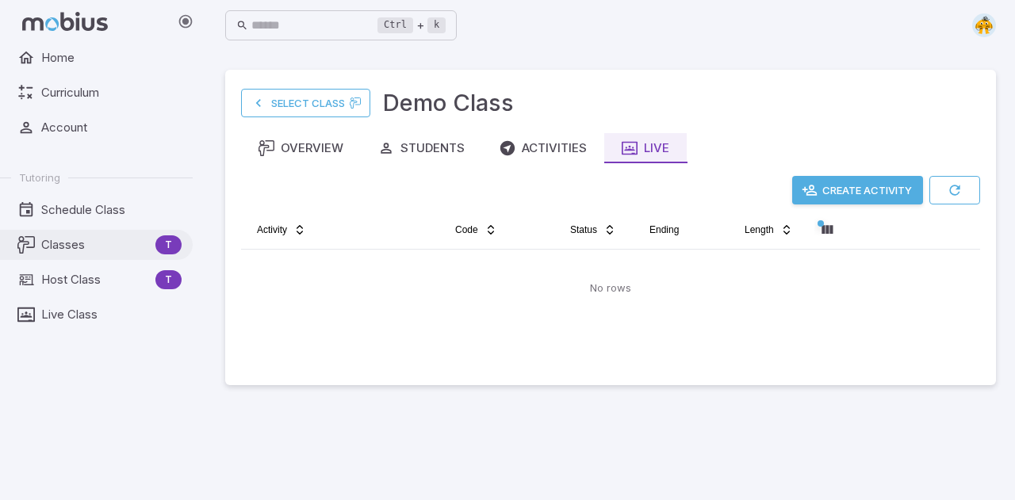
click at [89, 243] on span "Classes" at bounding box center [95, 244] width 108 height 17
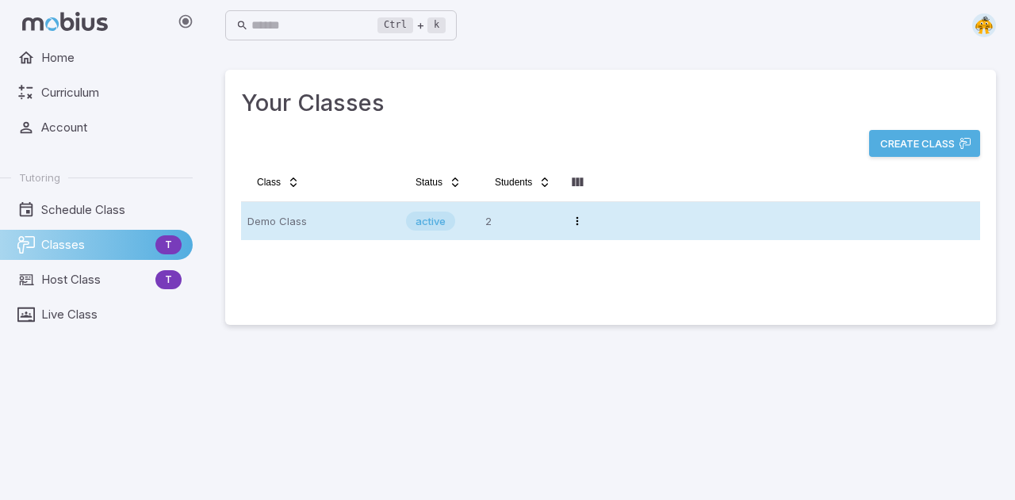
click at [310, 221] on p "Demo Class" at bounding box center [320, 221] width 146 height 25
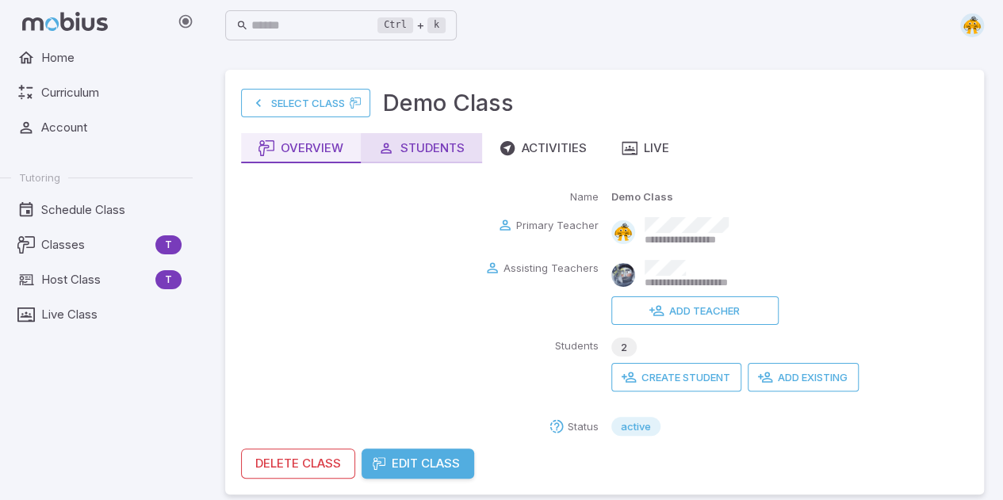
click at [427, 144] on div "Students" at bounding box center [421, 148] width 86 height 17
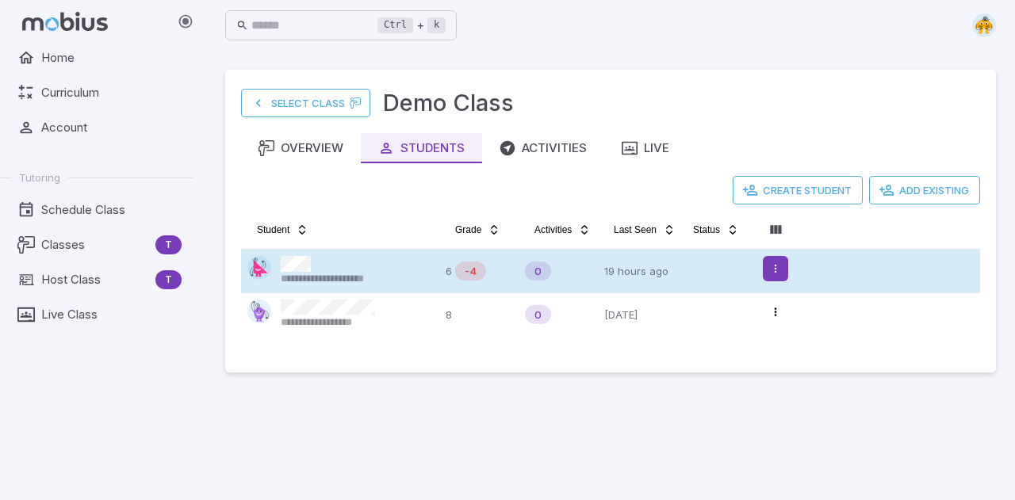
click at [776, 270] on html "**********" at bounding box center [507, 250] width 1015 height 500
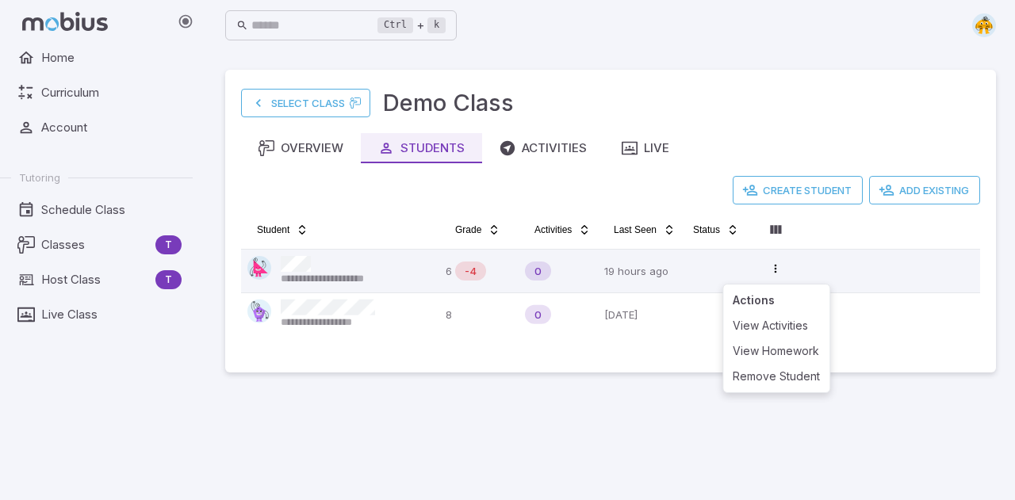
click at [775, 269] on html "**********" at bounding box center [507, 250] width 1015 height 500
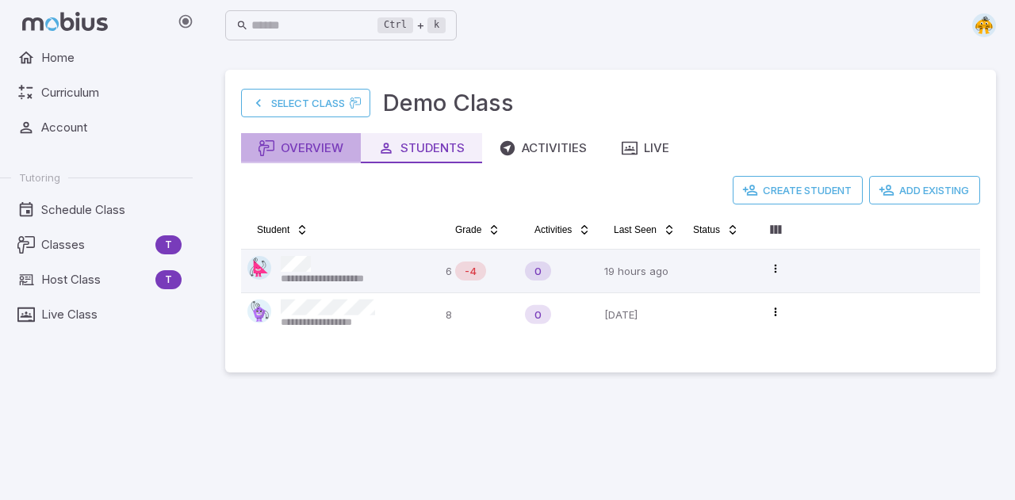
click at [308, 156] on div "Overview" at bounding box center [301, 148] width 85 height 17
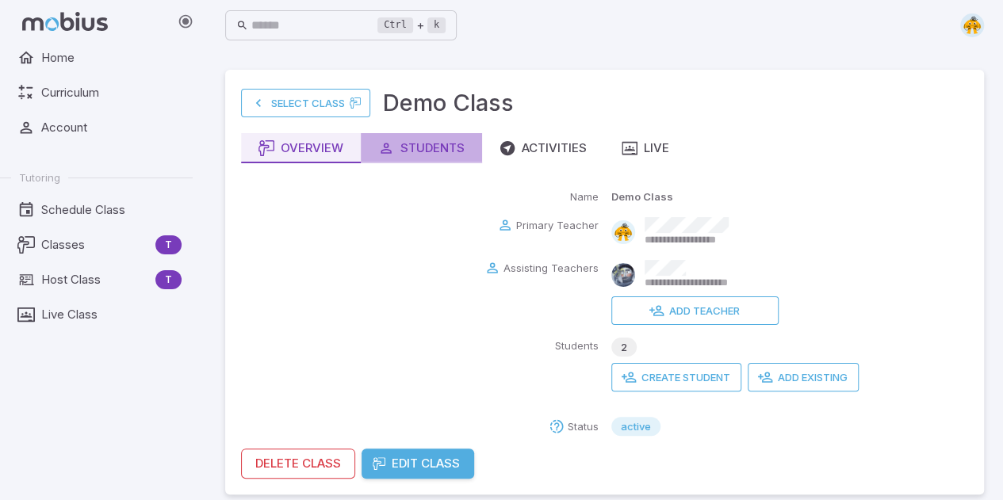
click at [446, 140] on div "Students" at bounding box center [421, 148] width 86 height 17
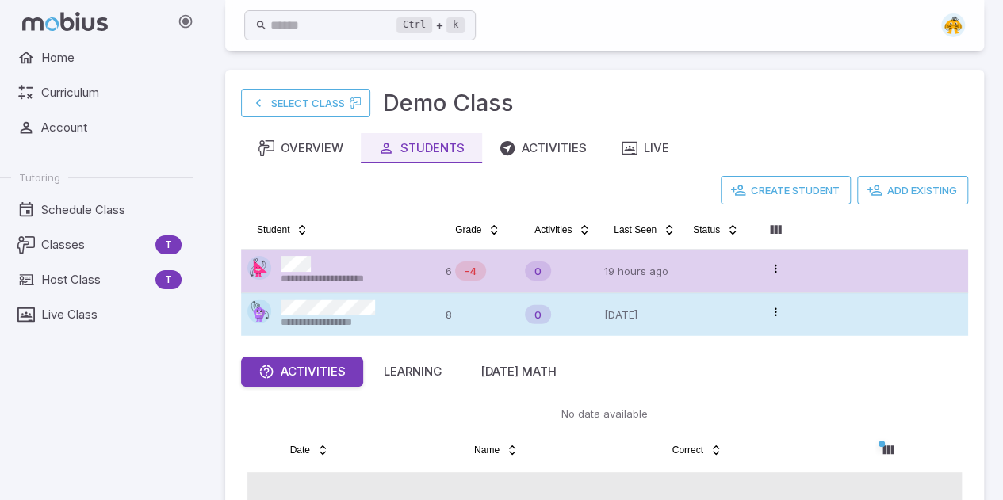
scroll to position [152, 0]
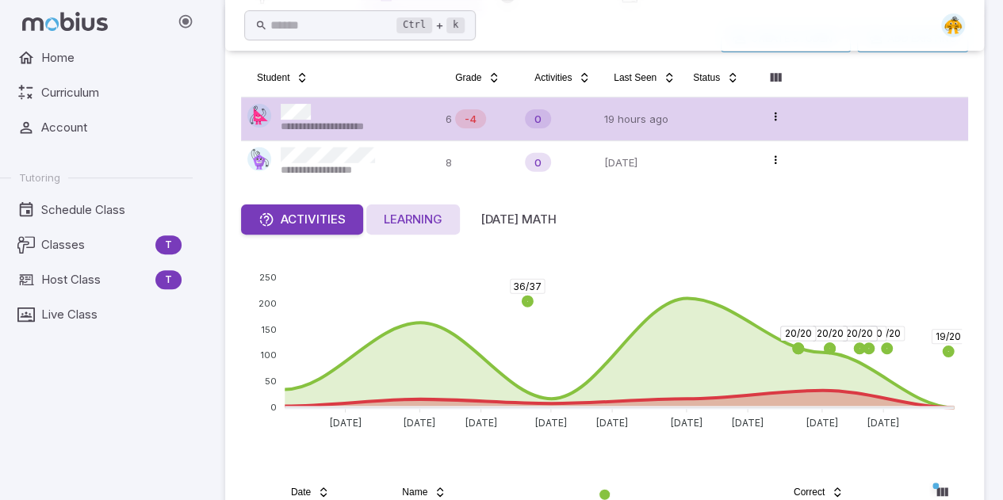
click at [414, 219] on div "Learning" at bounding box center [413, 219] width 59 height 17
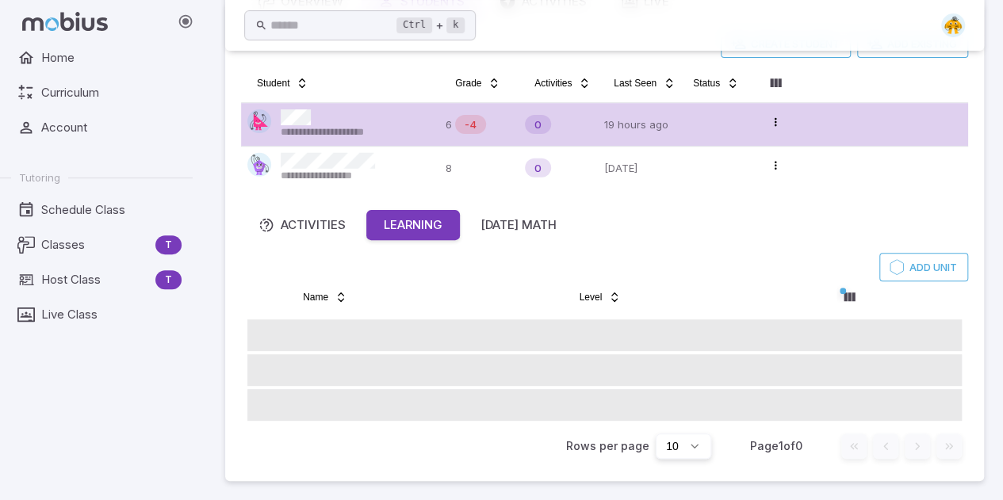
scroll to position [145, 0]
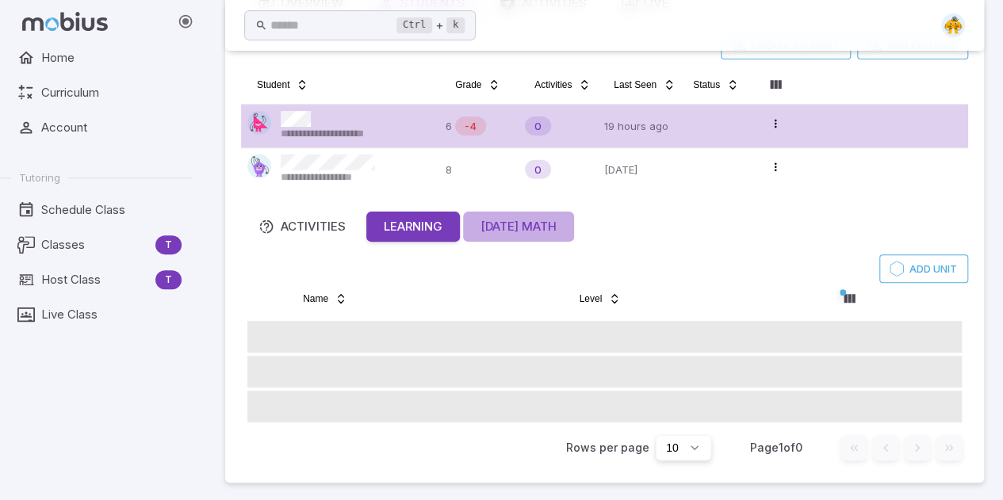
click at [512, 229] on div "[DATE] Math" at bounding box center [519, 226] width 76 height 17
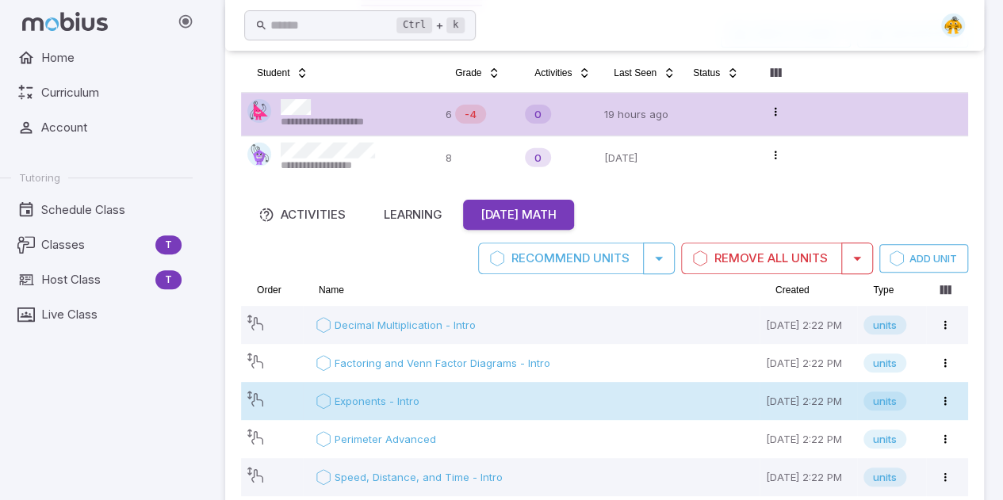
scroll to position [155, 0]
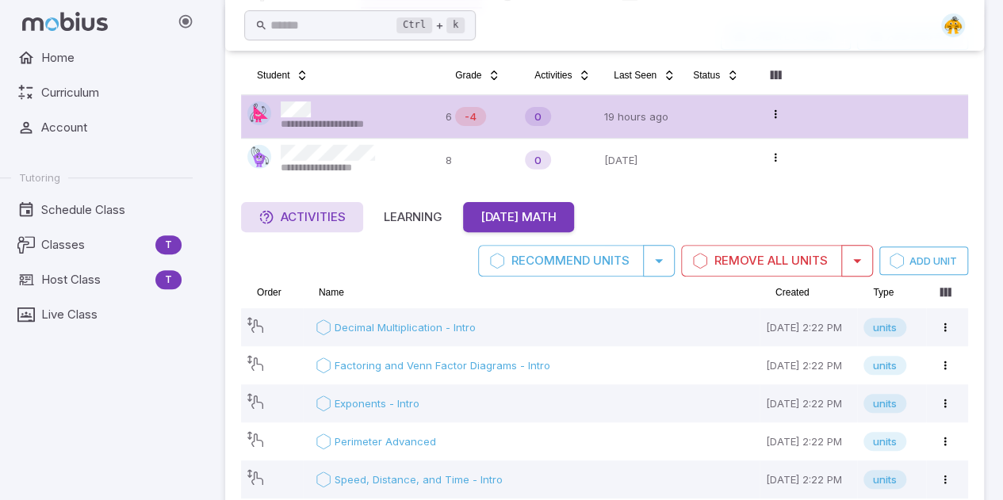
click at [309, 223] on div "Activities" at bounding box center [302, 217] width 87 height 17
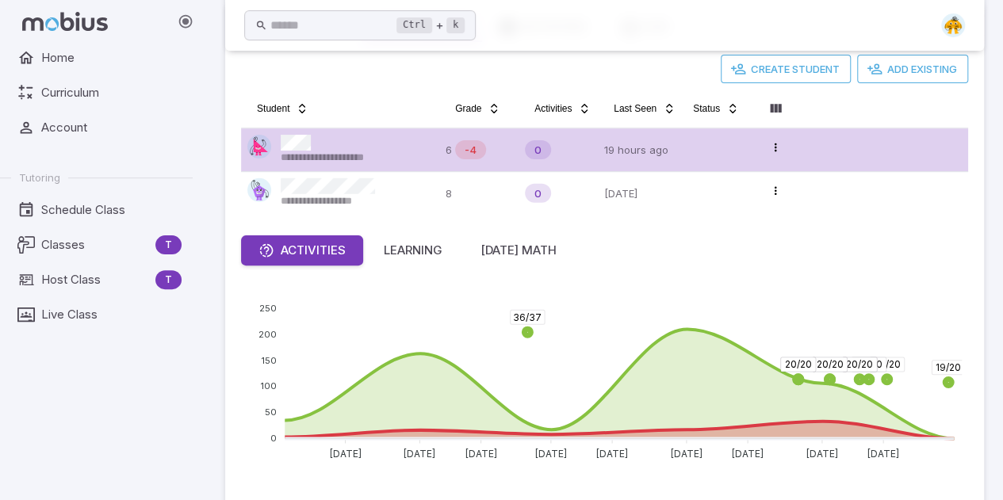
scroll to position [121, 0]
click at [324, 250] on div "Activities" at bounding box center [302, 251] width 87 height 17
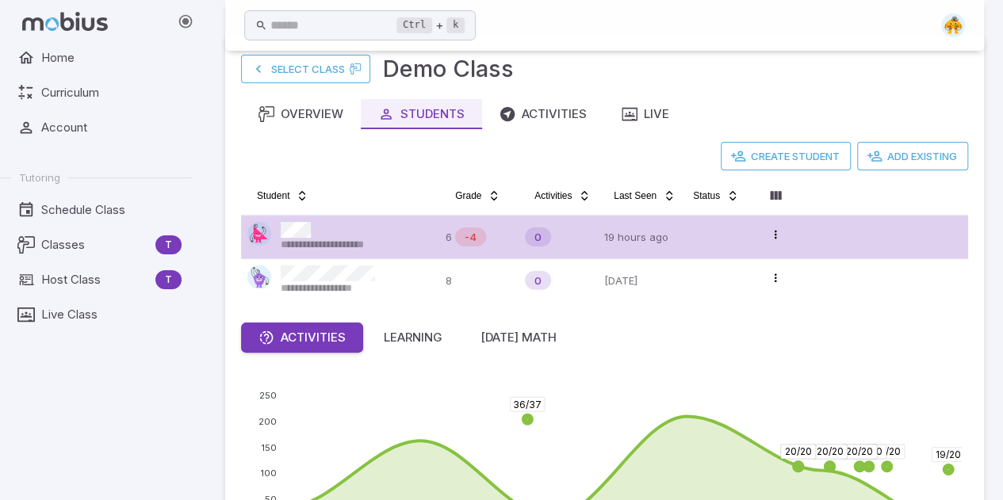
scroll to position [33, 0]
click at [306, 113] on div "Overview" at bounding box center [301, 114] width 85 height 17
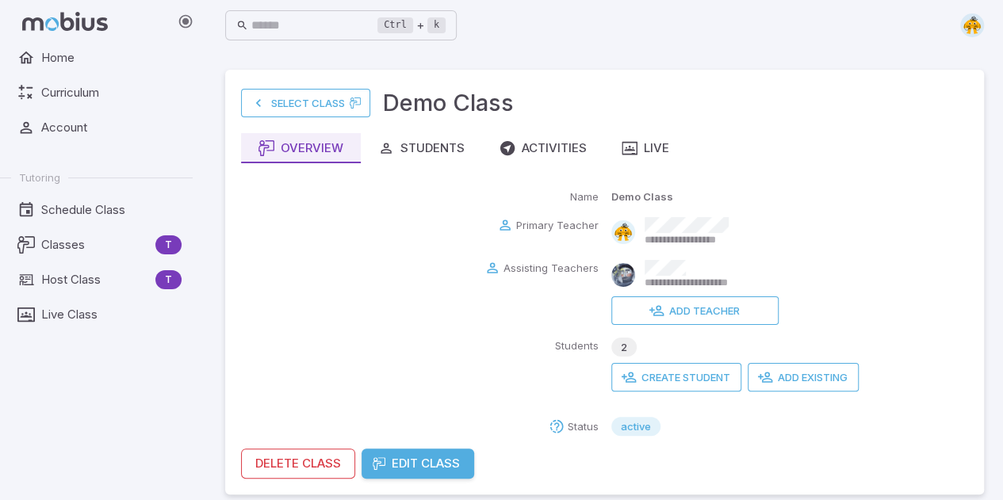
drag, startPoint x: 945, startPoint y: 10, endPoint x: 947, endPoint y: -6, distance: 15.9
click at [947, 0] on html "**********" at bounding box center [501, 257] width 1003 height 514
click at [56, 136] on span "Account" at bounding box center [111, 127] width 140 height 17
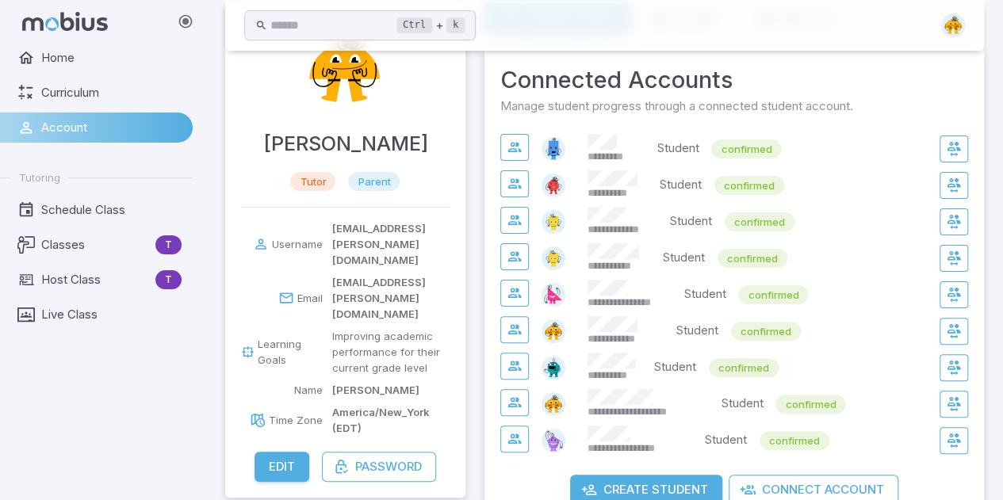
scroll to position [63, 0]
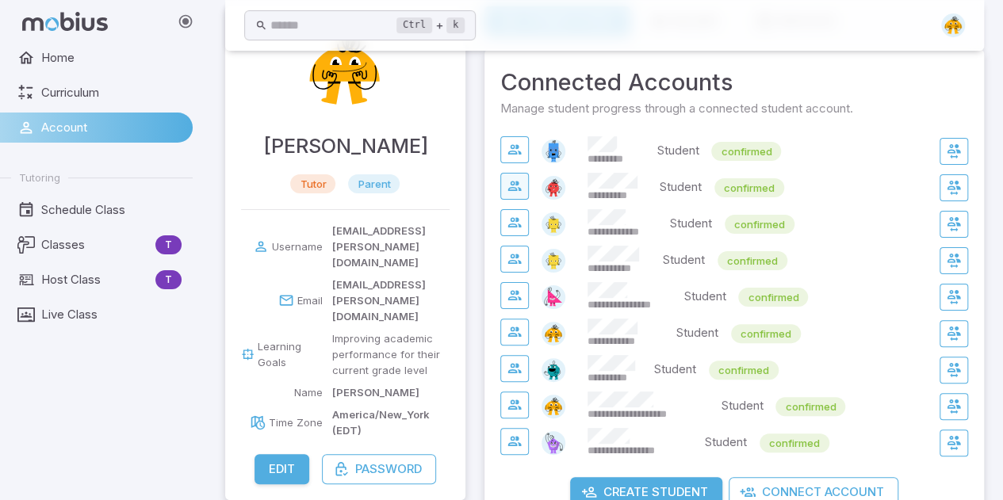
click at [517, 191] on icon "button" at bounding box center [515, 186] width 16 height 16
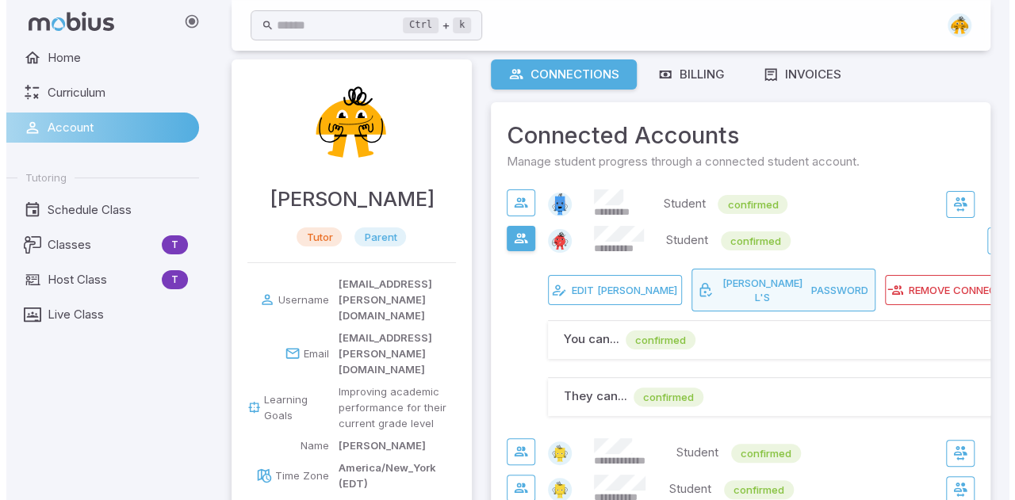
scroll to position [10, 0]
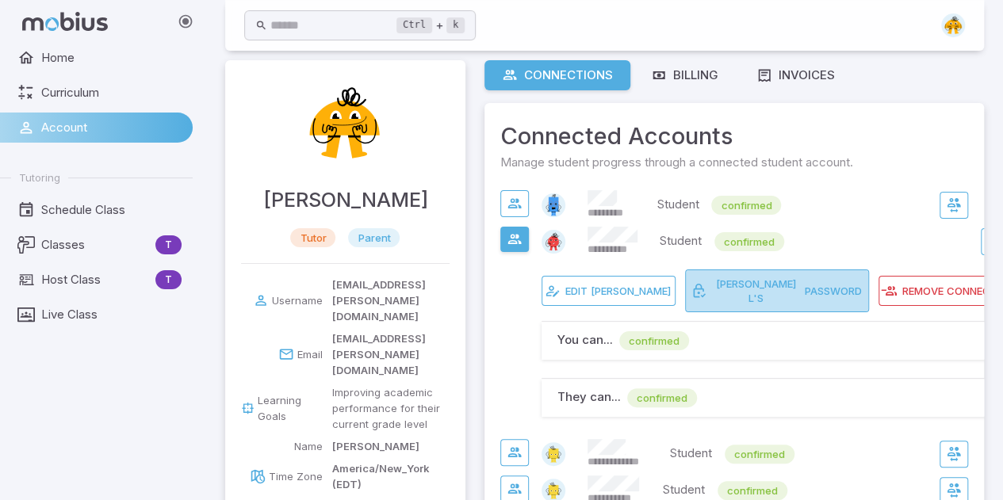
click at [805, 296] on span "Password" at bounding box center [833, 291] width 57 height 14
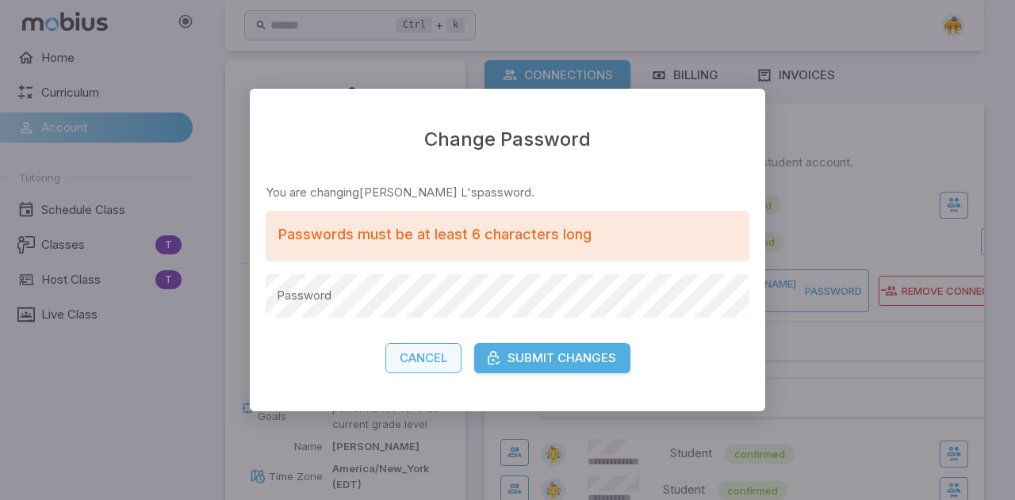
click at [427, 360] on button "Cancel" at bounding box center [423, 358] width 76 height 30
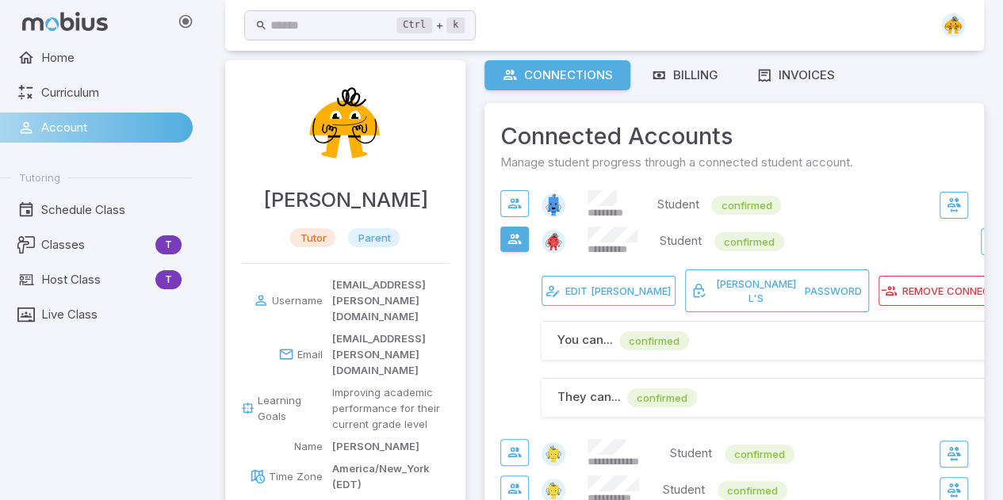
click at [988, 341] on icon "button" at bounding box center [996, 341] width 16 height 16
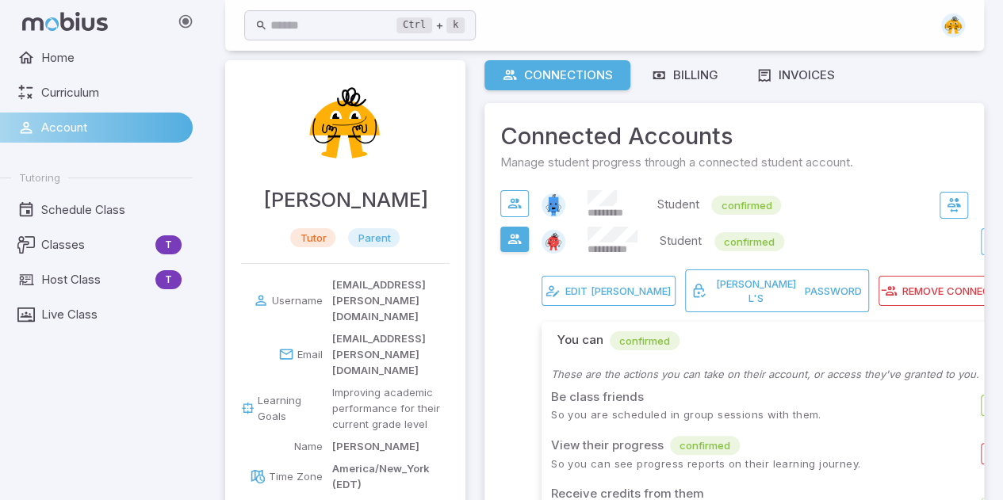
click at [988, 341] on icon "button" at bounding box center [996, 341] width 16 height 16
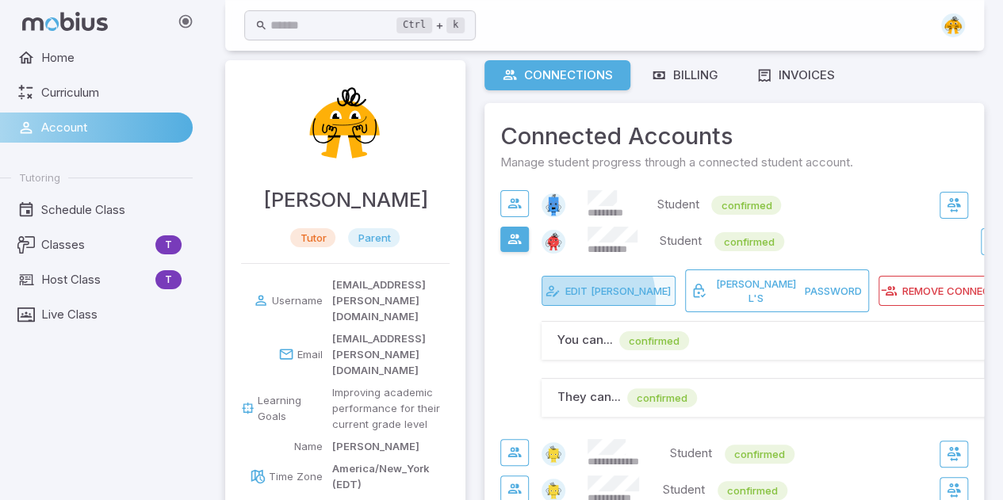
click at [570, 293] on span "Edit" at bounding box center [577, 291] width 22 height 14
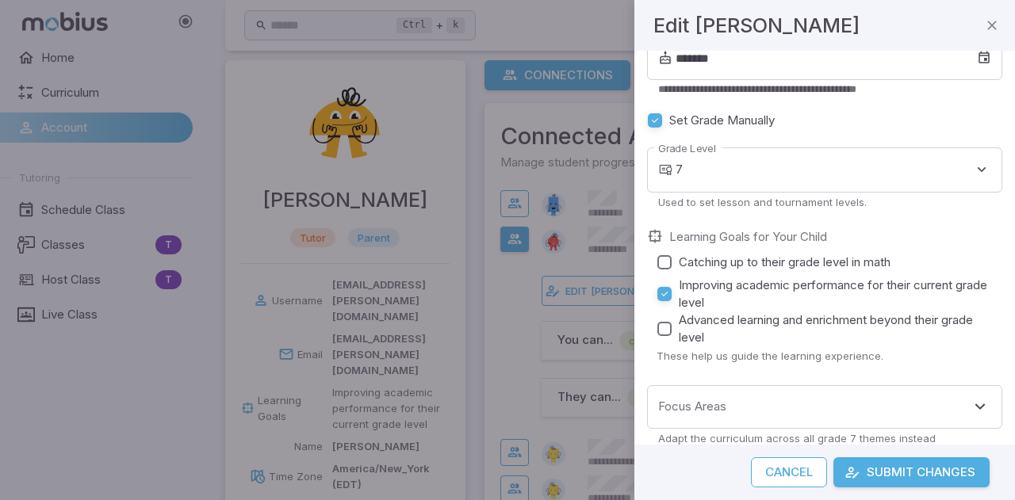
click at [788, 470] on button "Cancel" at bounding box center [789, 473] width 76 height 30
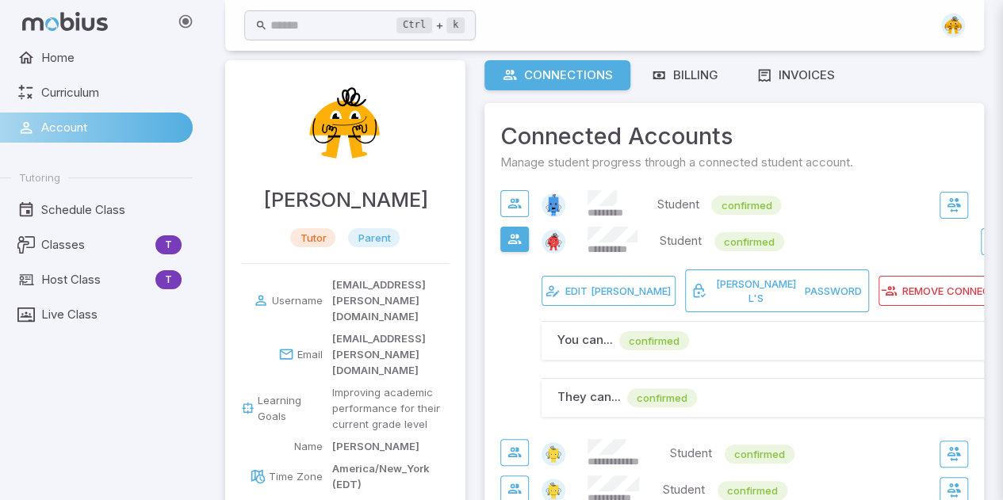
scroll to position [286, 0]
type input "*"
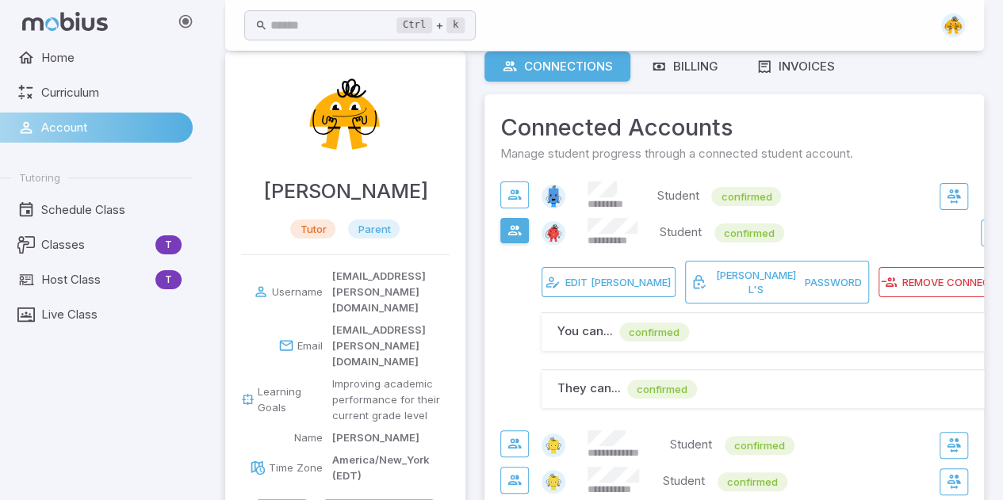
scroll to position [0, 0]
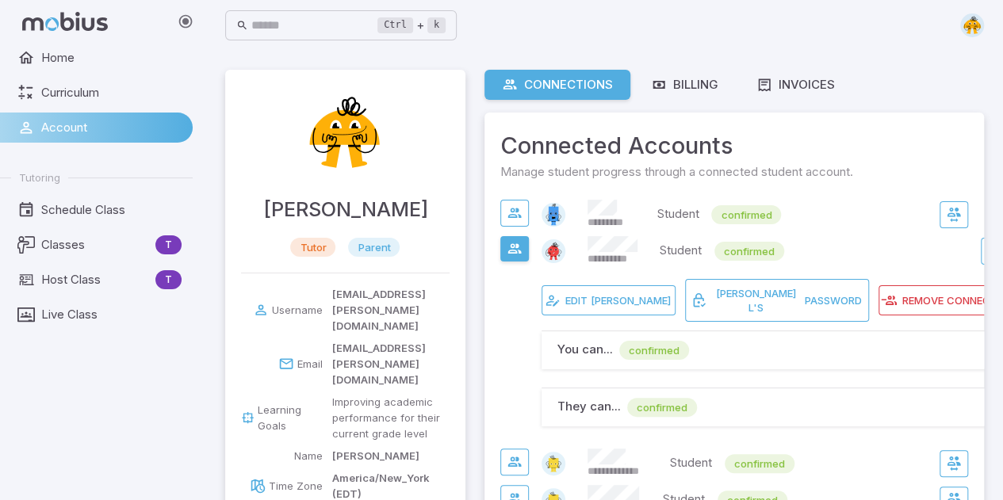
click at [75, 125] on span "Account" at bounding box center [111, 127] width 140 height 17
